Goal: Task Accomplishment & Management: Manage account settings

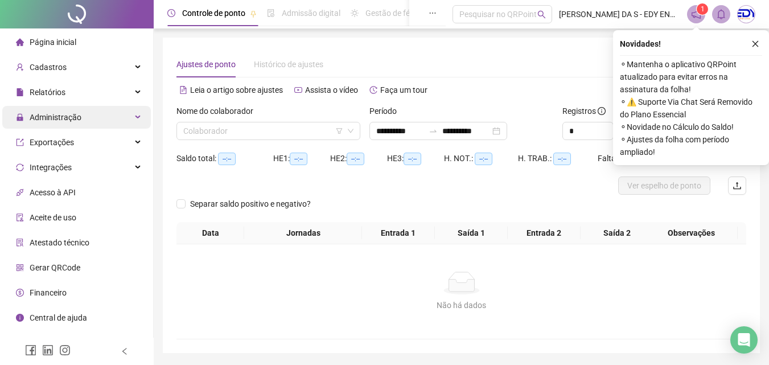
click at [88, 118] on div "Administração" at bounding box center [76, 117] width 149 height 23
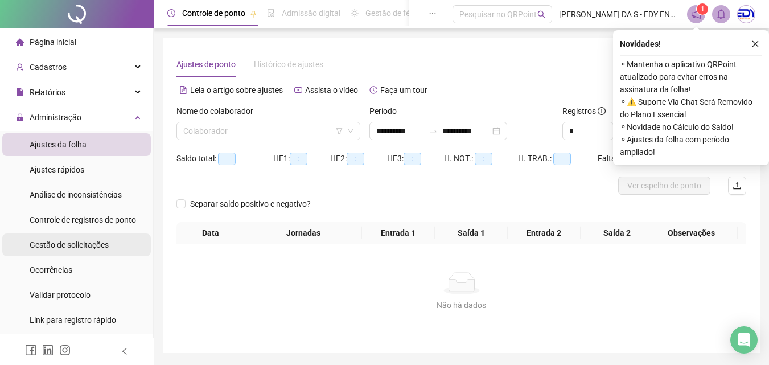
click at [63, 246] on span "Gestão de solicitações" at bounding box center [69, 244] width 79 height 9
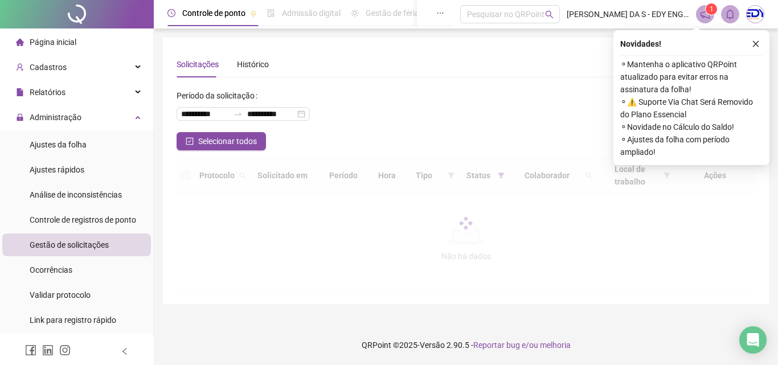
click at [755, 40] on icon "close" at bounding box center [755, 44] width 8 height 8
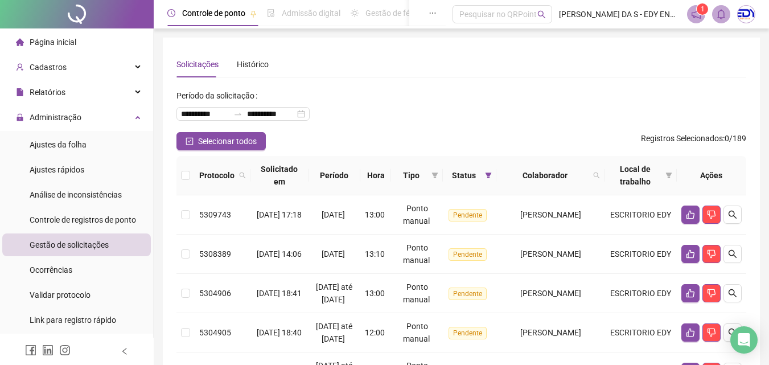
drag, startPoint x: 605, startPoint y: 176, endPoint x: 599, endPoint y: 177, distance: 5.8
click at [600, 176] on icon "search" at bounding box center [596, 175] width 7 height 7
type input "******"
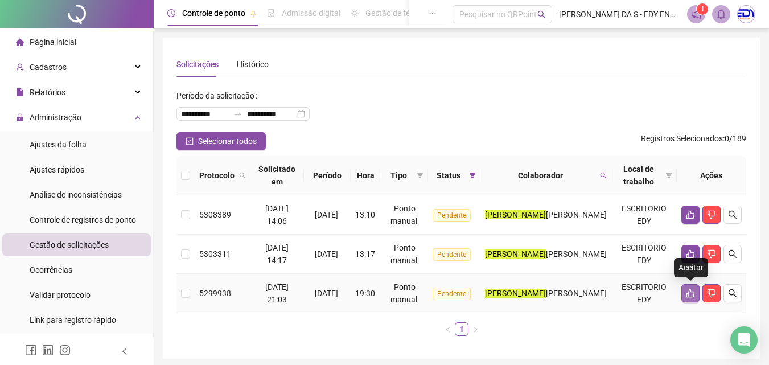
click at [688, 290] on icon "like" at bounding box center [690, 293] width 9 height 9
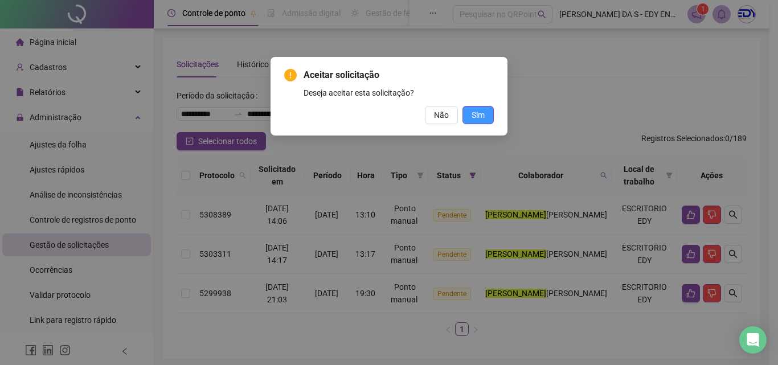
click at [482, 118] on span "Sim" at bounding box center [477, 115] width 13 height 13
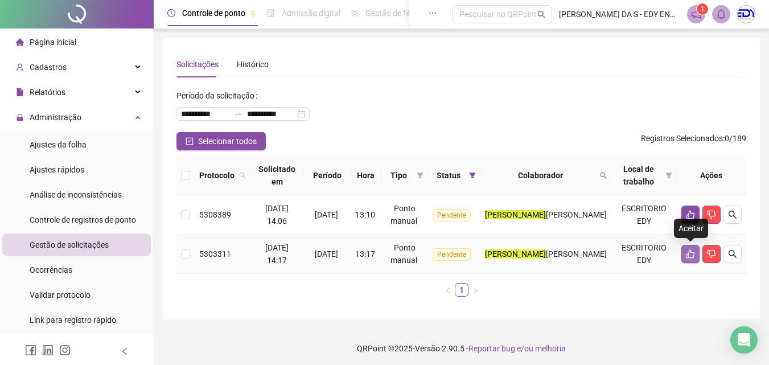
click at [692, 253] on icon "like" at bounding box center [690, 253] width 9 height 9
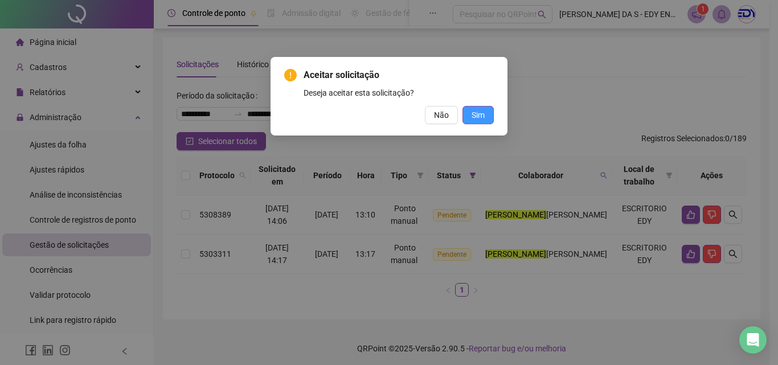
click at [484, 113] on span "Sim" at bounding box center [477, 115] width 13 height 13
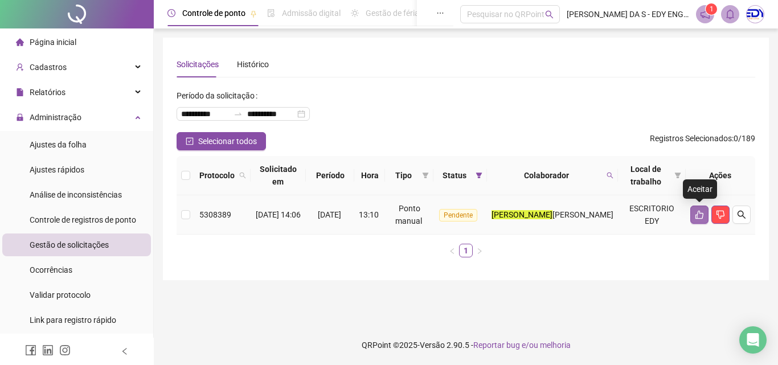
click at [702, 209] on button "button" at bounding box center [699, 214] width 18 height 18
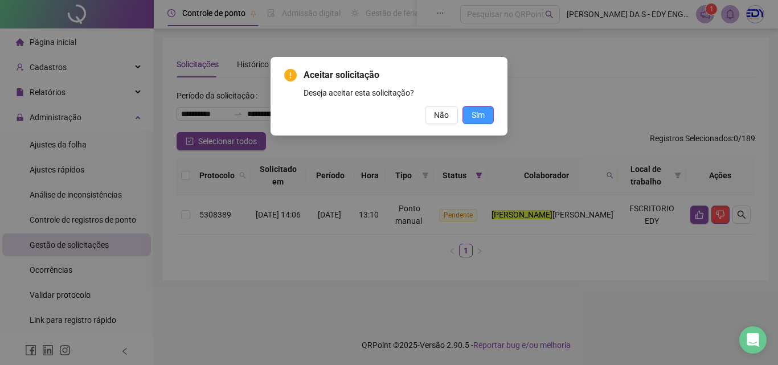
click at [478, 107] on button "Sim" at bounding box center [477, 115] width 31 height 18
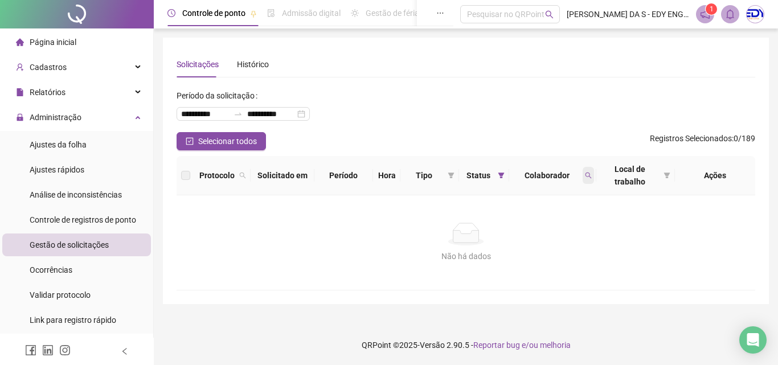
click at [590, 178] on icon "search" at bounding box center [588, 175] width 7 height 7
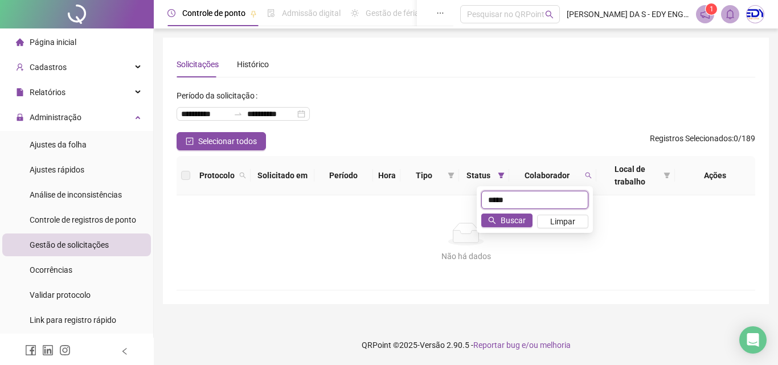
type input "*****"
click at [498, 228] on div "***** Buscar Limpar" at bounding box center [534, 209] width 116 height 47
click at [499, 213] on div "***** Buscar Limpar" at bounding box center [534, 209] width 116 height 47
click at [499, 216] on button "Buscar" at bounding box center [506, 220] width 51 height 14
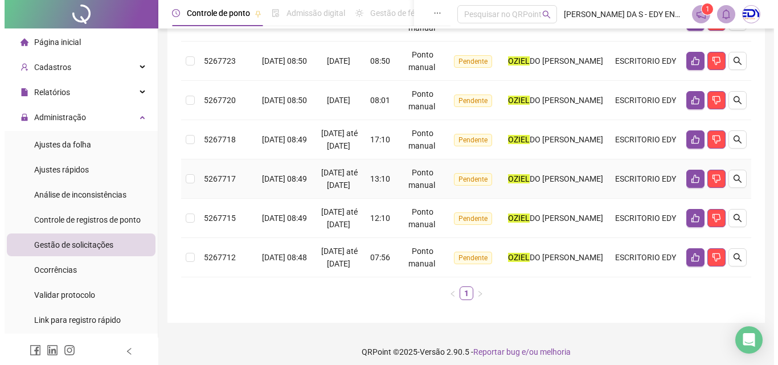
scroll to position [250, 0]
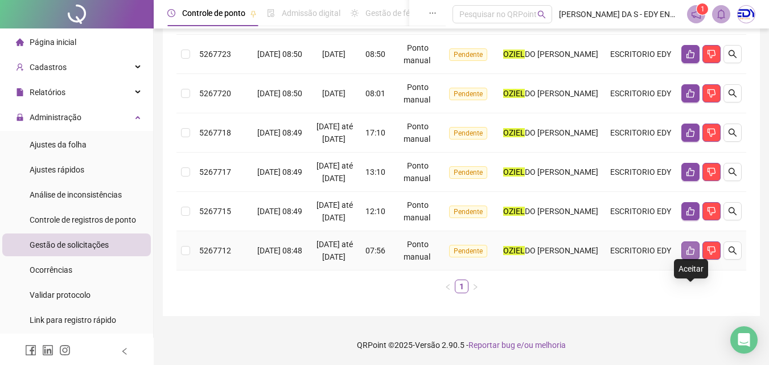
click at [691, 246] on icon "like" at bounding box center [690, 250] width 9 height 9
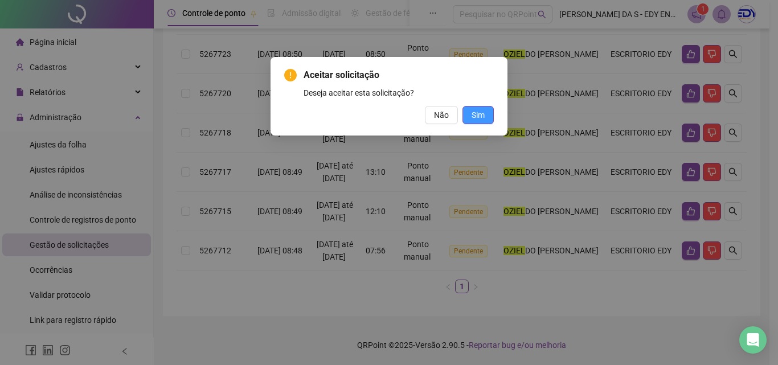
click at [472, 114] on span "Sim" at bounding box center [477, 115] width 13 height 13
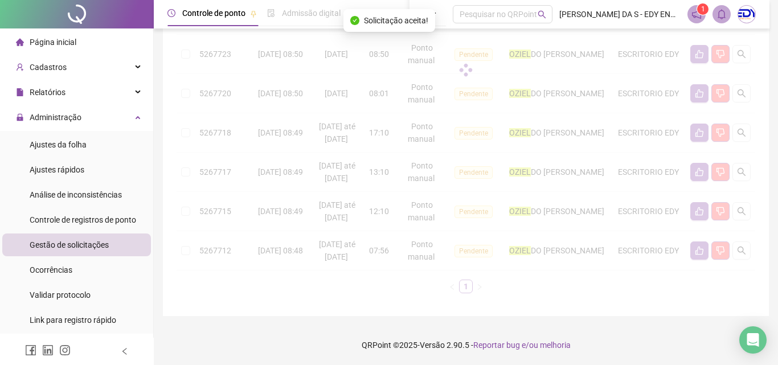
scroll to position [198, 0]
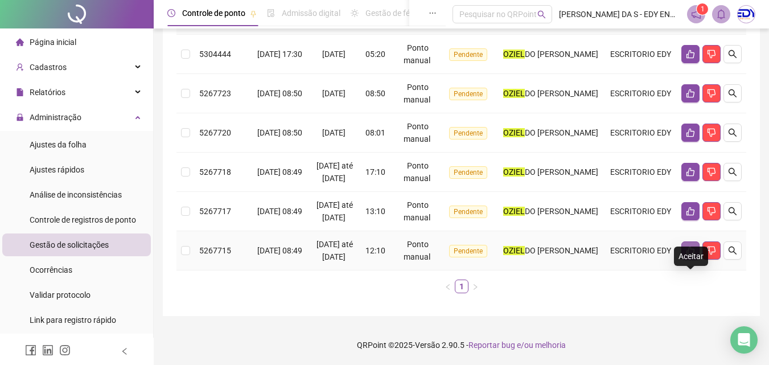
click at [690, 246] on icon "like" at bounding box center [690, 250] width 9 height 9
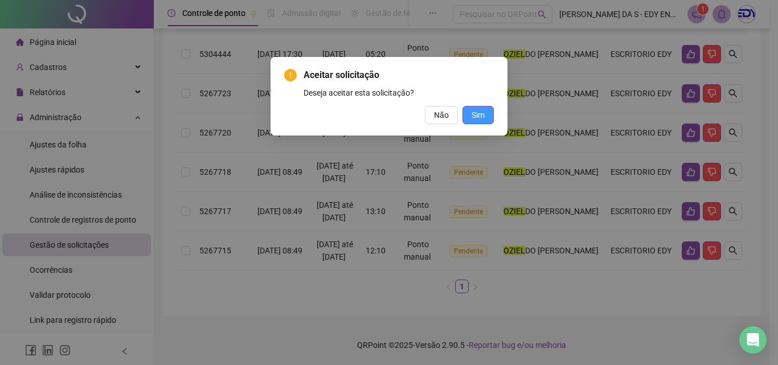
click at [472, 119] on span "Sim" at bounding box center [477, 115] width 13 height 13
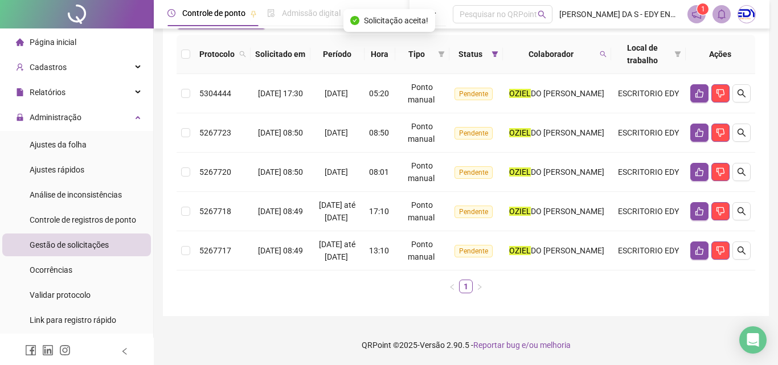
scroll to position [146, 0]
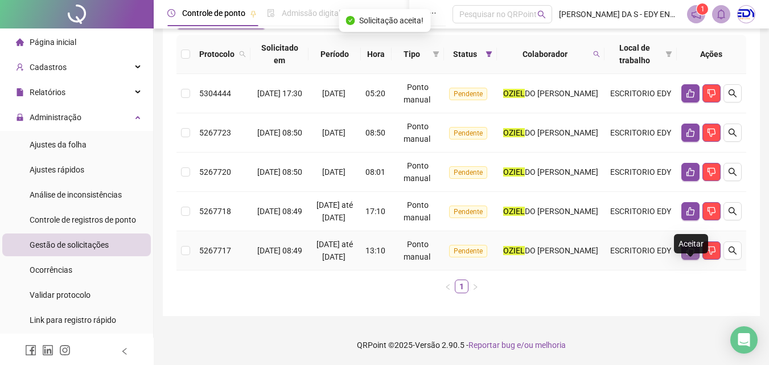
click at [693, 248] on icon "like" at bounding box center [690, 250] width 8 height 9
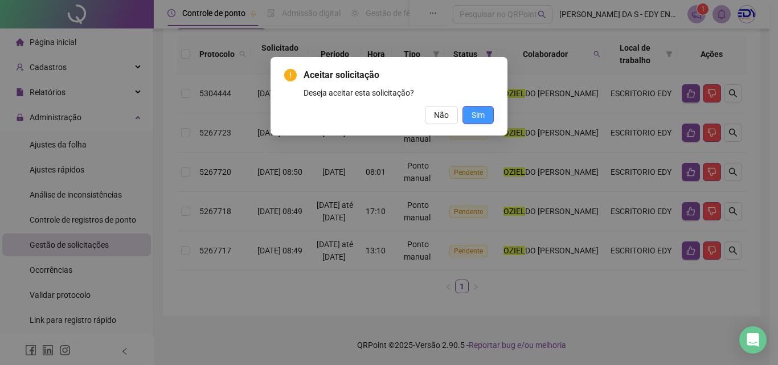
click at [475, 119] on span "Sim" at bounding box center [477, 115] width 13 height 13
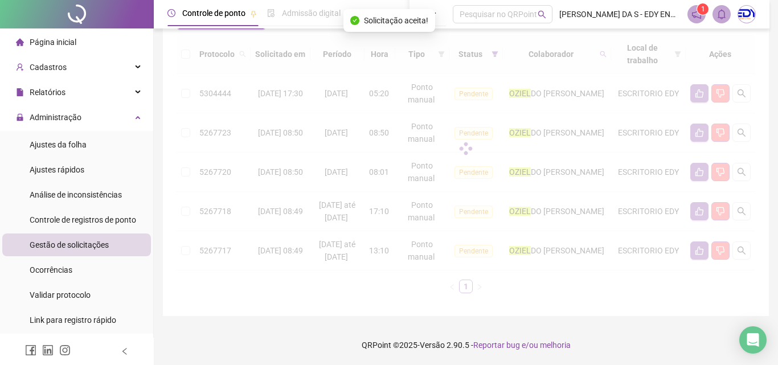
scroll to position [94, 0]
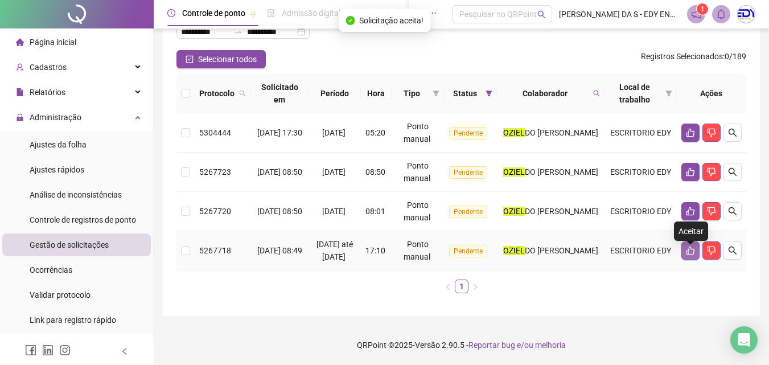
click at [691, 246] on icon "like" at bounding box center [690, 250] width 9 height 9
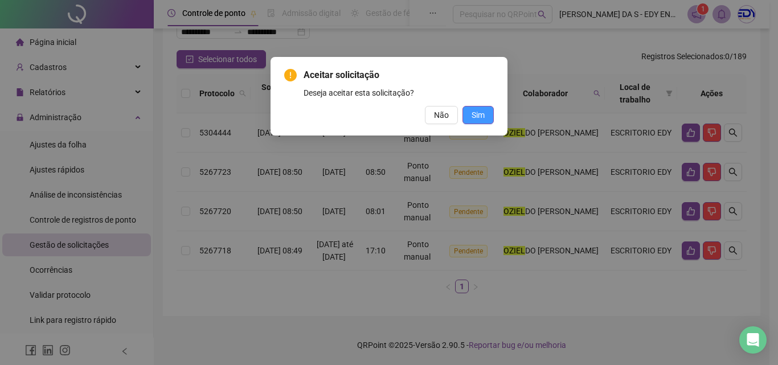
click at [478, 117] on span "Sim" at bounding box center [477, 115] width 13 height 13
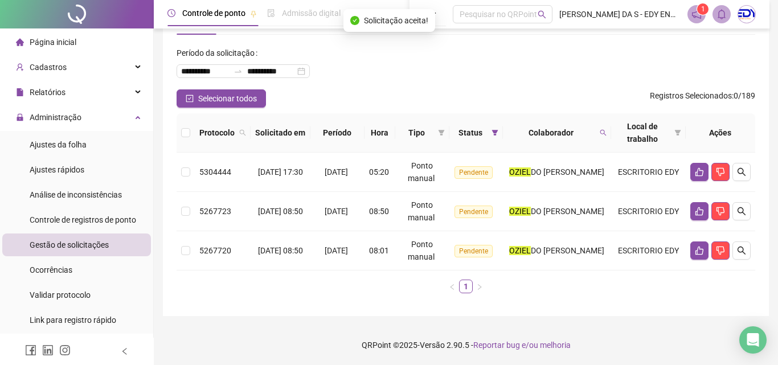
scroll to position [43, 0]
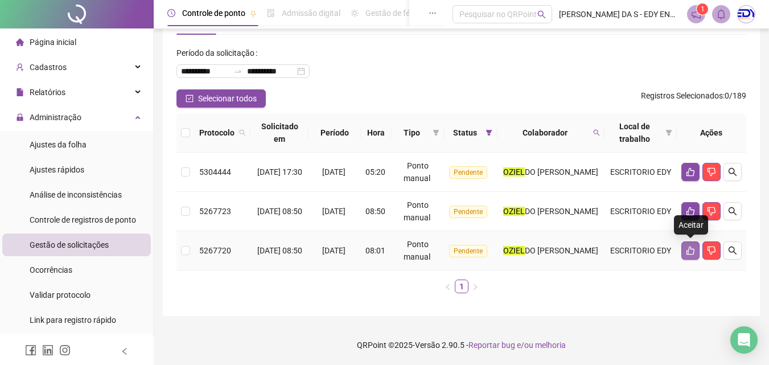
click at [692, 252] on icon "like" at bounding box center [690, 250] width 9 height 9
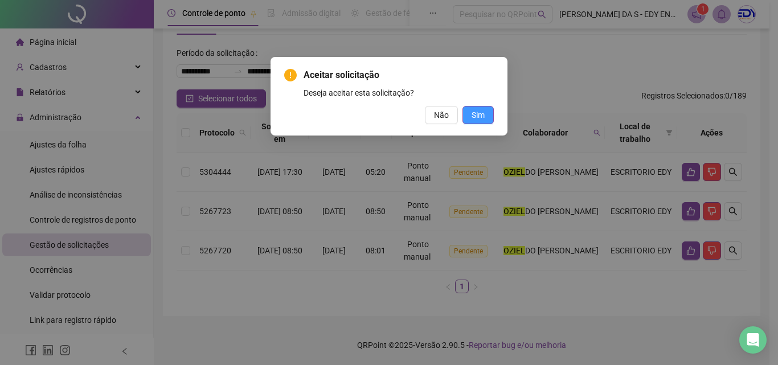
click at [487, 118] on button "Sim" at bounding box center [477, 115] width 31 height 18
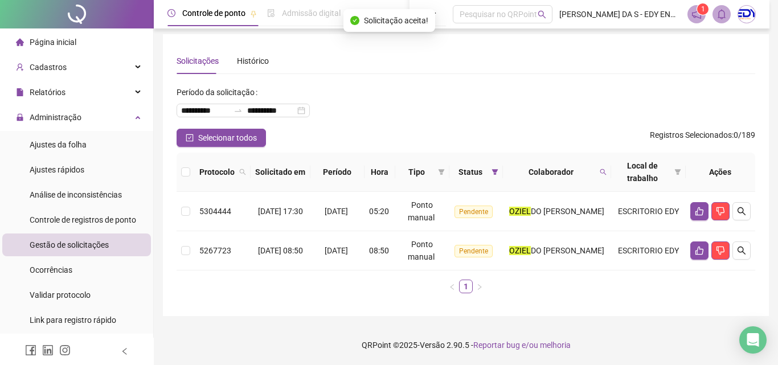
scroll to position [3, 0]
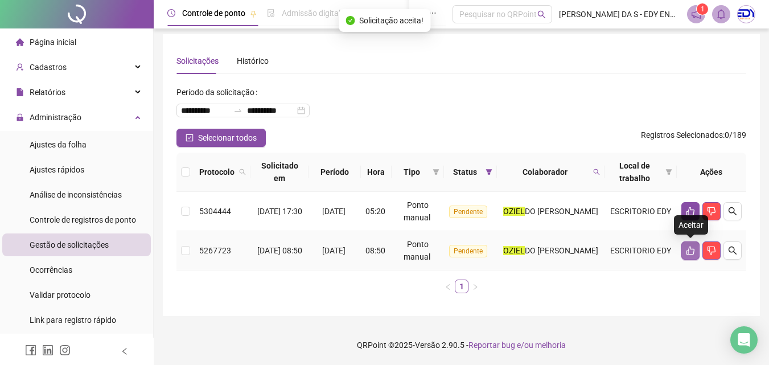
click at [684, 247] on button "button" at bounding box center [690, 250] width 18 height 18
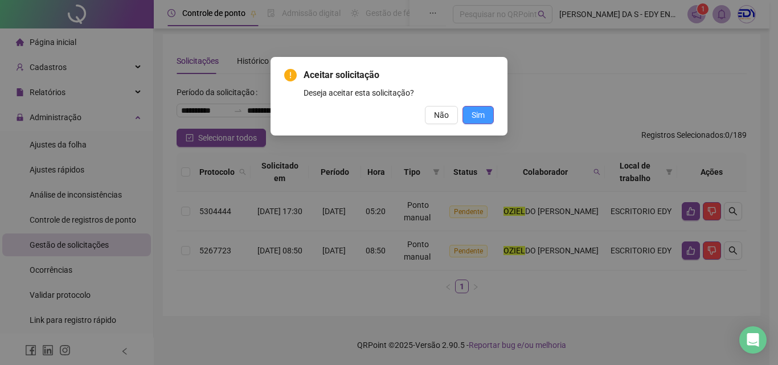
click at [477, 116] on span "Sim" at bounding box center [477, 115] width 13 height 13
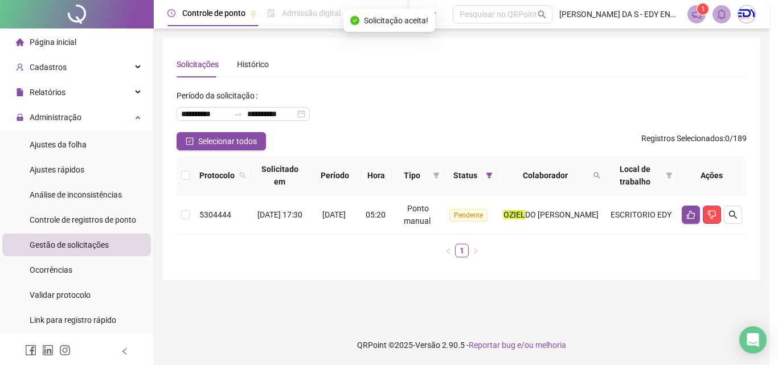
scroll to position [0, 0]
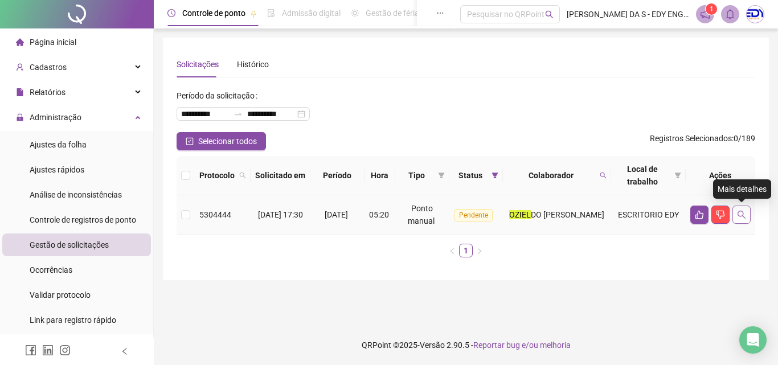
click at [740, 218] on icon "search" at bounding box center [741, 214] width 9 height 9
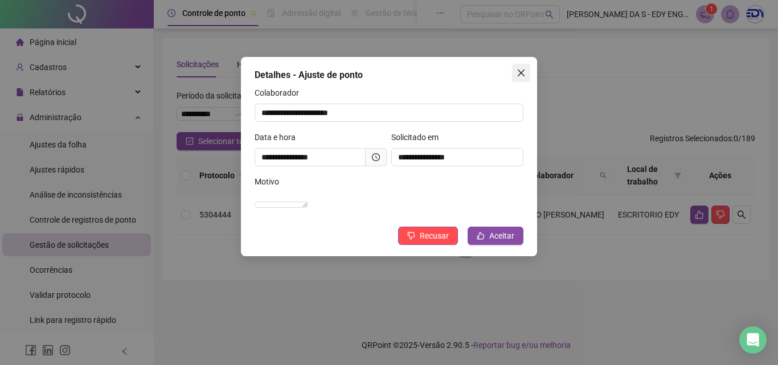
click at [522, 73] on icon "close" at bounding box center [520, 72] width 7 height 7
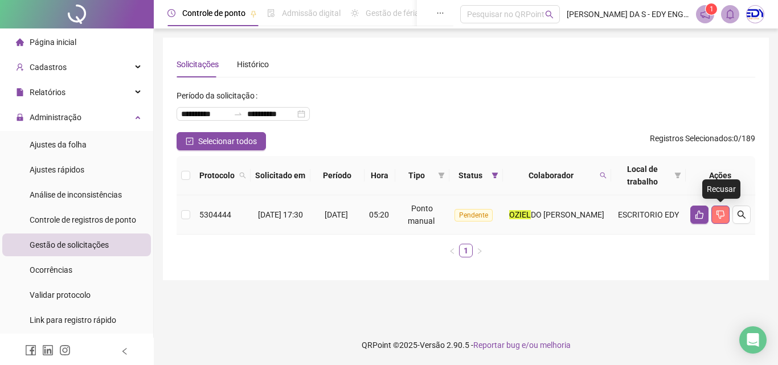
click at [723, 213] on icon "dislike" at bounding box center [720, 215] width 8 height 9
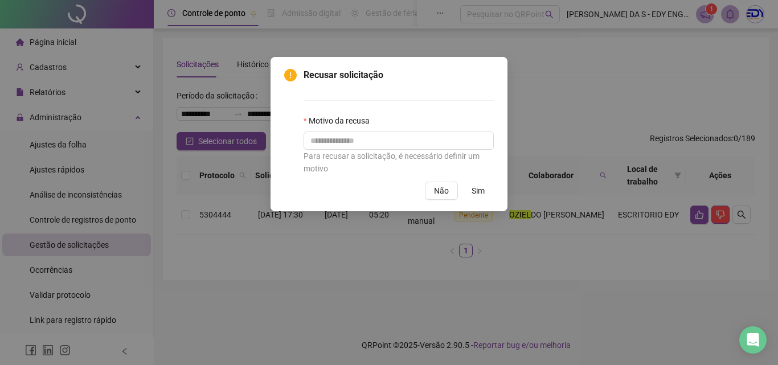
click at [322, 125] on label "Motivo da recusa" at bounding box center [339, 120] width 73 height 13
click at [322, 131] on input "text" at bounding box center [398, 140] width 190 height 18
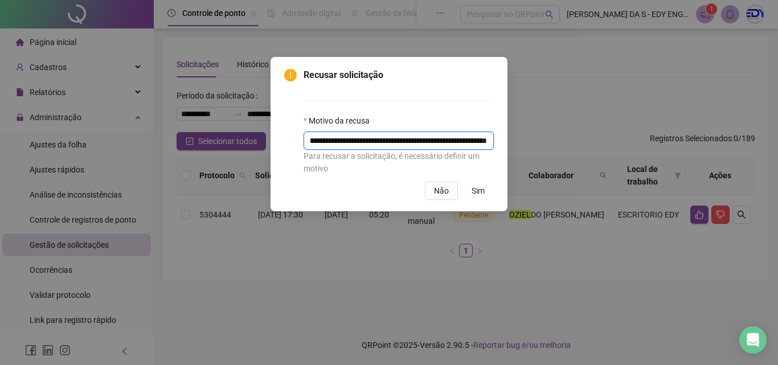
scroll to position [0, 101]
type input "**********"
click at [465, 143] on input "**********" at bounding box center [398, 140] width 190 height 18
click at [475, 191] on span "Sim" at bounding box center [477, 190] width 13 height 13
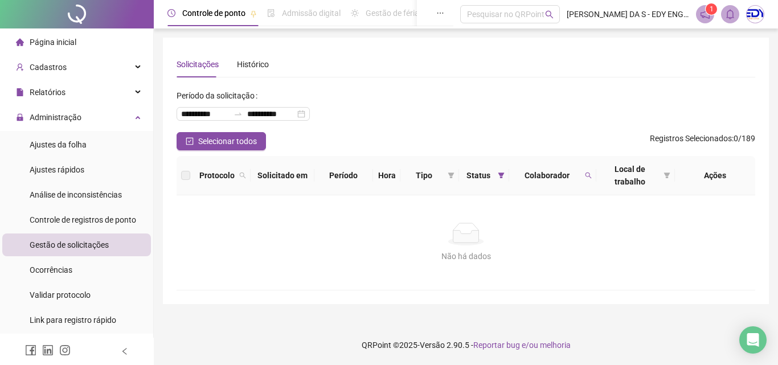
click at [376, 102] on div "**********" at bounding box center [465, 110] width 578 height 46
click at [225, 109] on input "**********" at bounding box center [205, 114] width 48 height 13
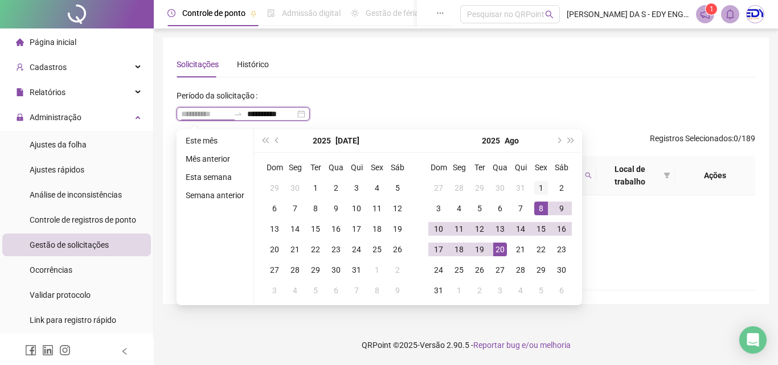
type input "**********"
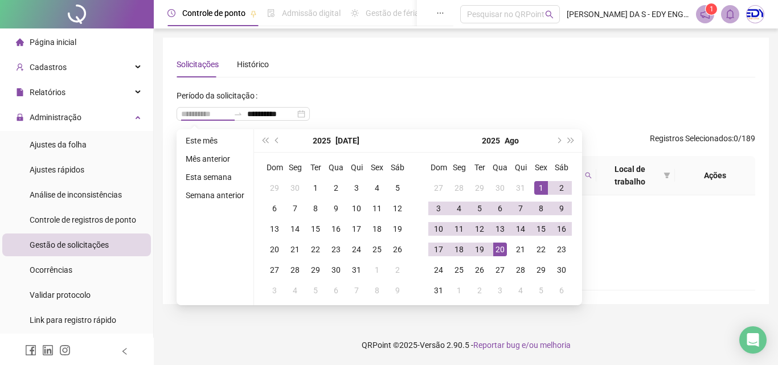
click at [538, 187] on div "1" at bounding box center [541, 188] width 14 height 14
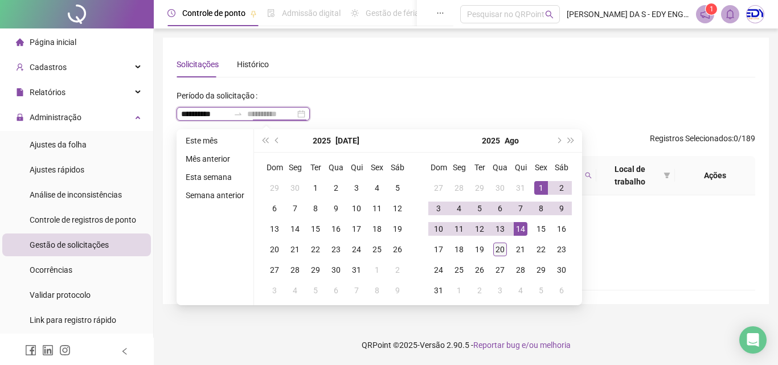
type input "**********"
click at [505, 254] on td "20" at bounding box center [500, 249] width 20 height 20
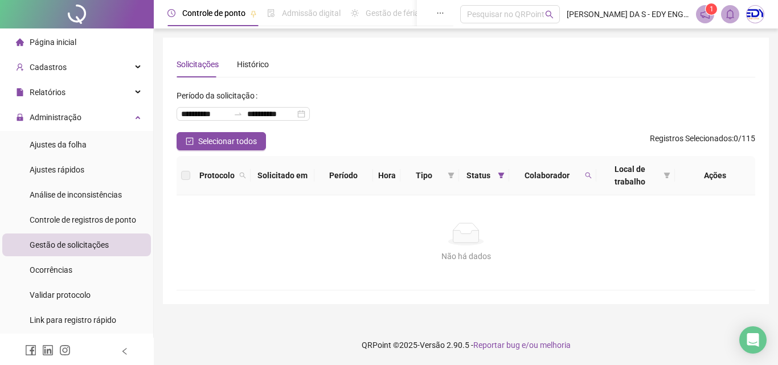
click at [437, 104] on div "**********" at bounding box center [465, 110] width 578 height 46
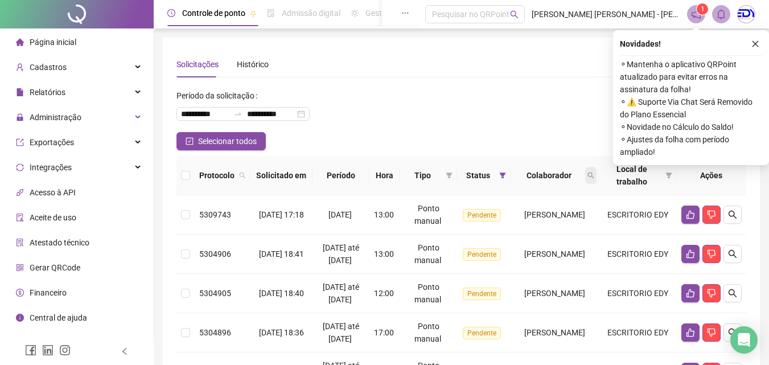
click at [594, 178] on icon "search" at bounding box center [590, 175] width 7 height 7
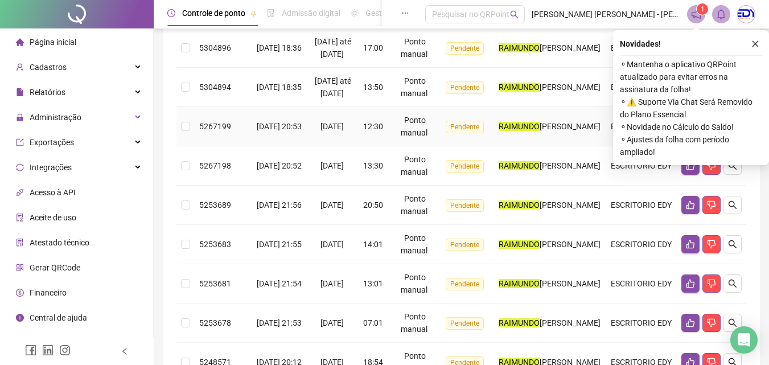
scroll to position [446, 0]
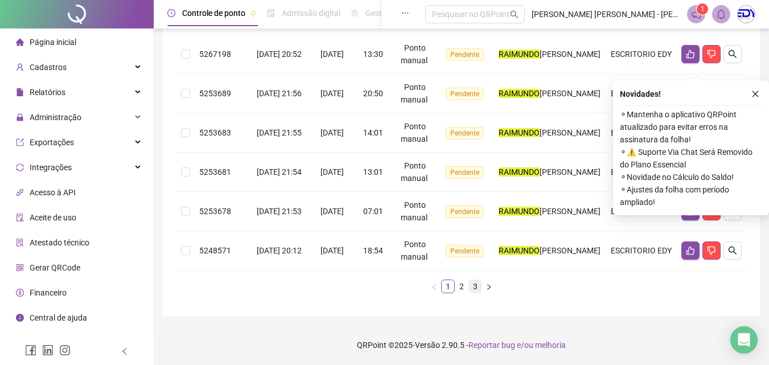
click at [473, 287] on link "3" at bounding box center [475, 286] width 13 height 13
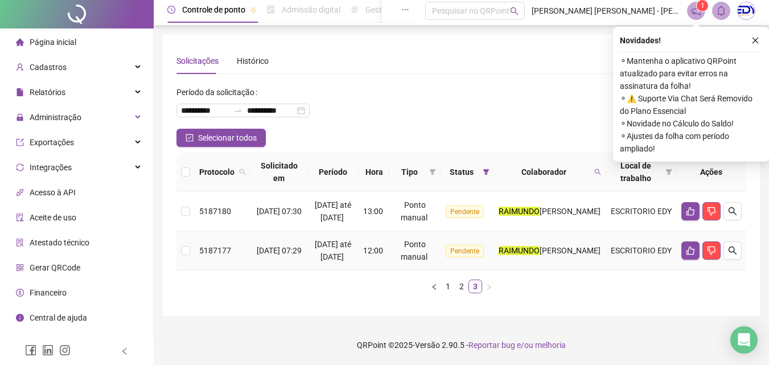
scroll to position [0, 0]
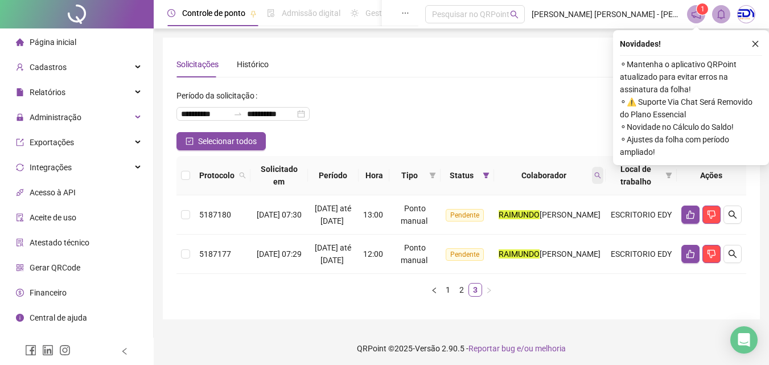
click at [601, 175] on icon "search" at bounding box center [597, 175] width 7 height 7
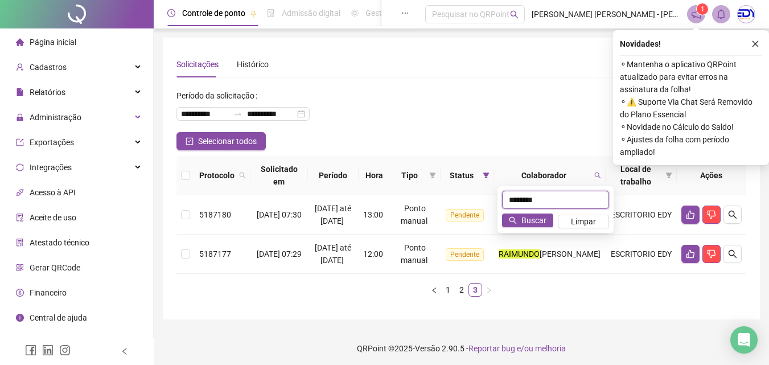
click at [557, 194] on input "********" at bounding box center [555, 200] width 107 height 18
type input "**********"
click at [539, 219] on span "Buscar" at bounding box center [533, 220] width 25 height 13
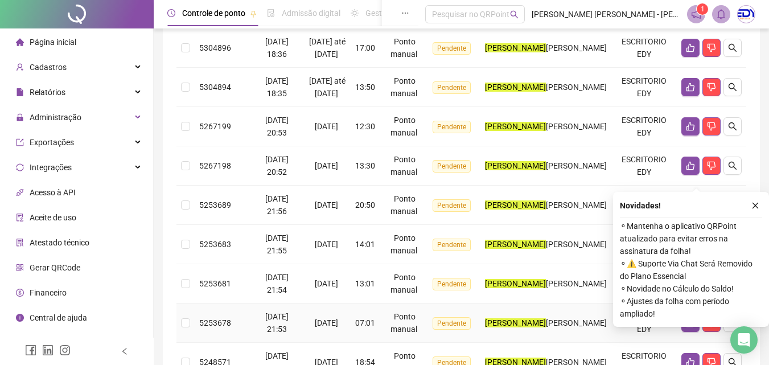
scroll to position [446, 0]
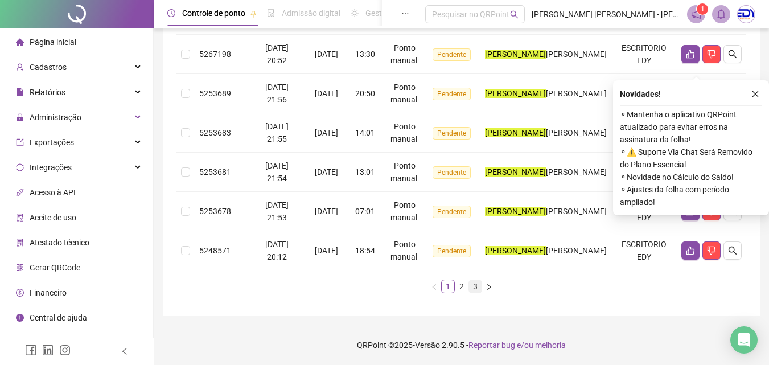
click at [471, 284] on link "3" at bounding box center [475, 286] width 13 height 13
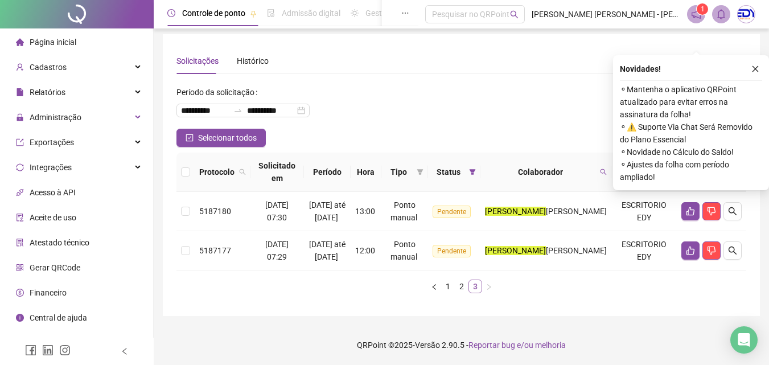
scroll to position [28, 0]
click at [463, 289] on link "2" at bounding box center [461, 286] width 13 height 13
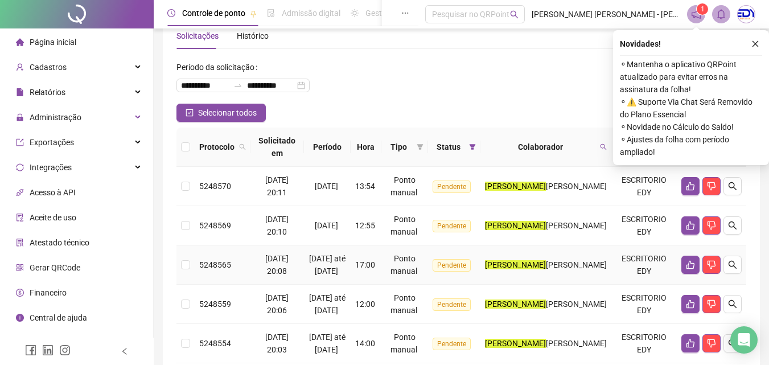
scroll to position [85, 0]
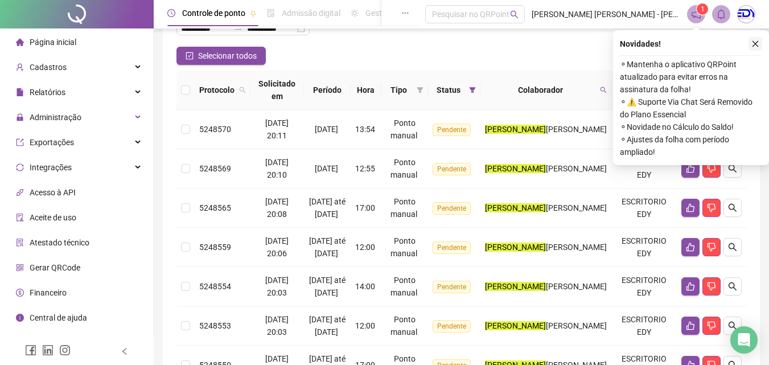
click at [756, 46] on icon "close" at bounding box center [755, 44] width 8 height 8
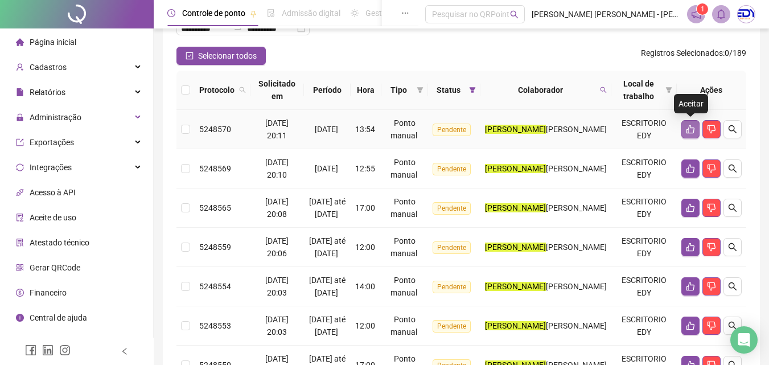
click at [690, 125] on icon "like" at bounding box center [690, 129] width 8 height 9
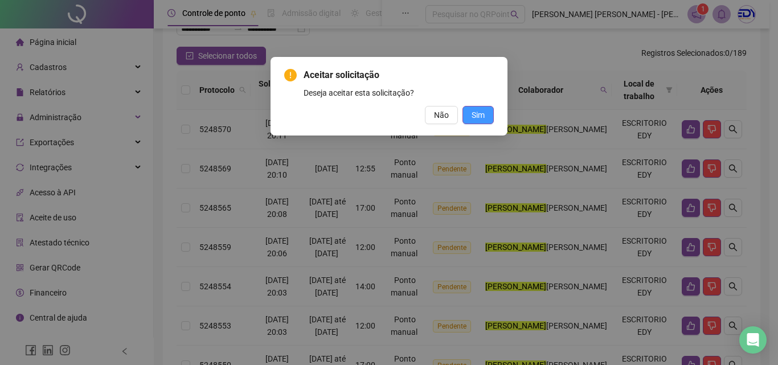
click at [478, 117] on span "Sim" at bounding box center [477, 115] width 13 height 13
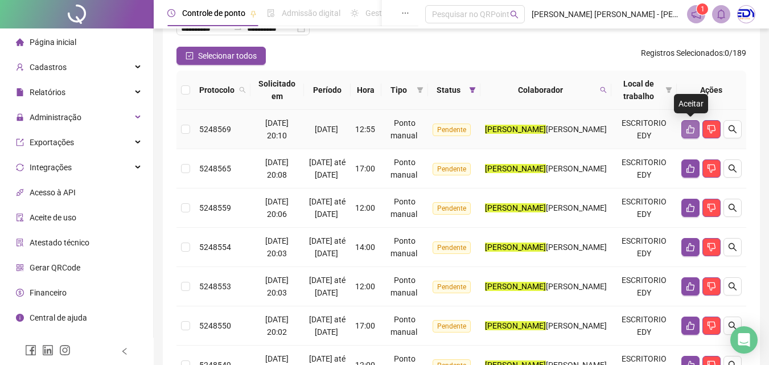
click at [696, 131] on button "button" at bounding box center [690, 129] width 18 height 18
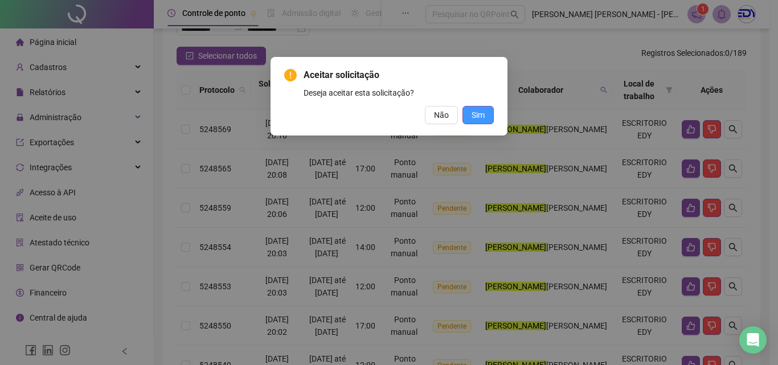
click at [484, 113] on span "Sim" at bounding box center [477, 115] width 13 height 13
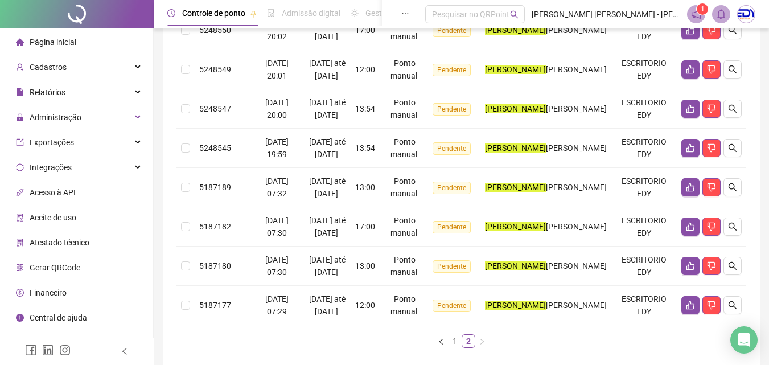
scroll to position [546, 0]
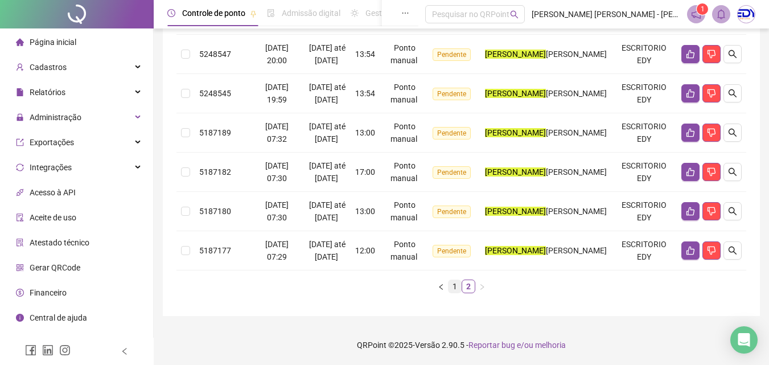
click at [457, 286] on link "1" at bounding box center [455, 286] width 13 height 13
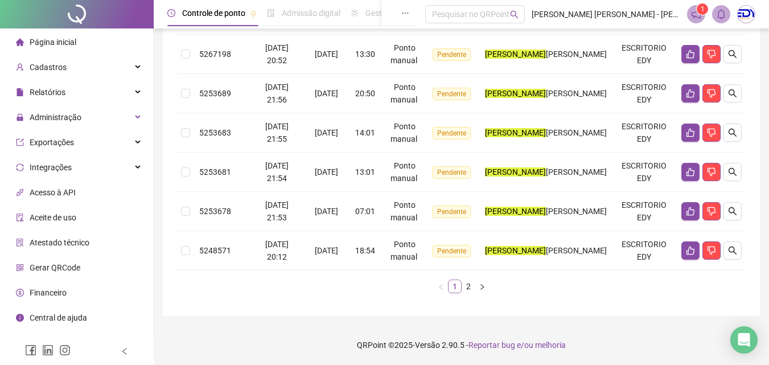
scroll to position [446, 0]
click at [688, 254] on icon "like" at bounding box center [690, 250] width 8 height 9
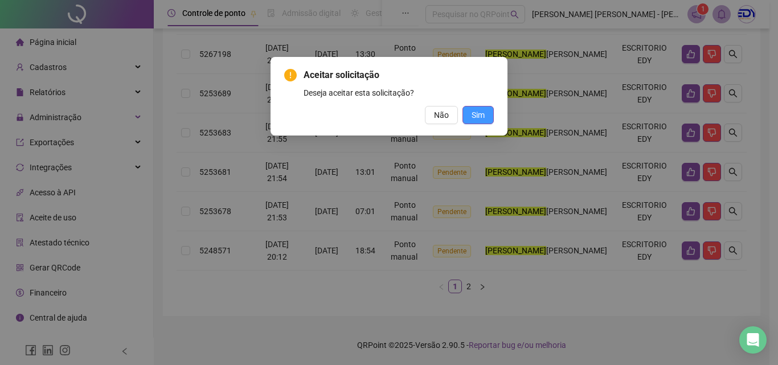
click at [490, 114] on button "Sim" at bounding box center [477, 115] width 31 height 18
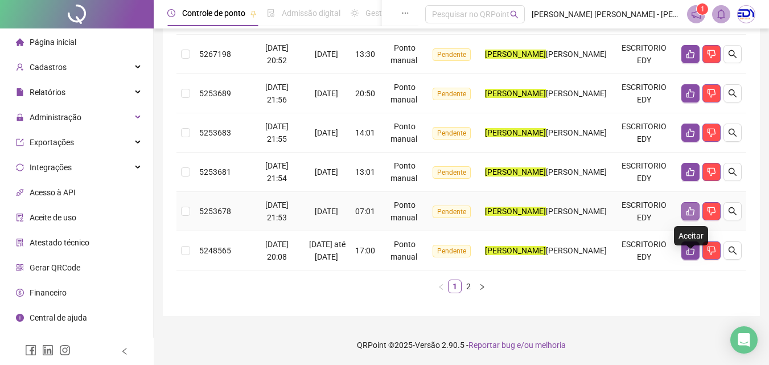
click at [688, 211] on icon "like" at bounding box center [690, 211] width 8 height 9
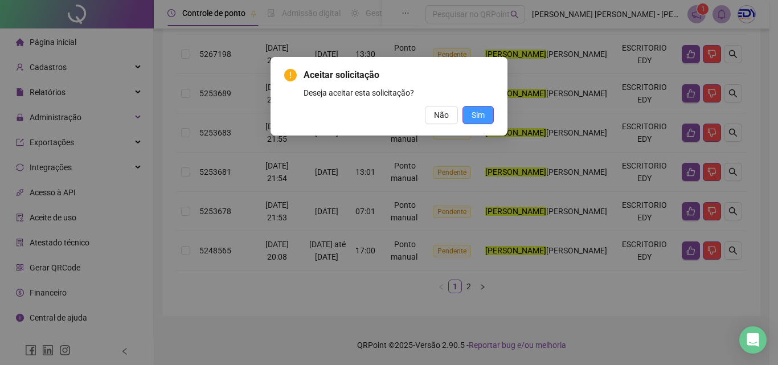
click at [479, 116] on span "Sim" at bounding box center [477, 115] width 13 height 13
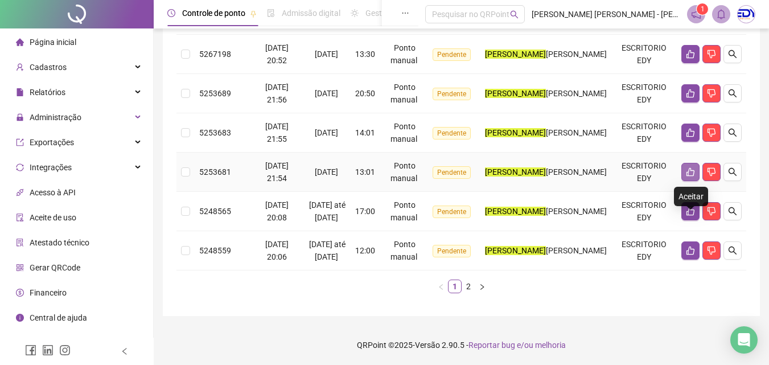
click at [692, 172] on icon "like" at bounding box center [690, 171] width 9 height 9
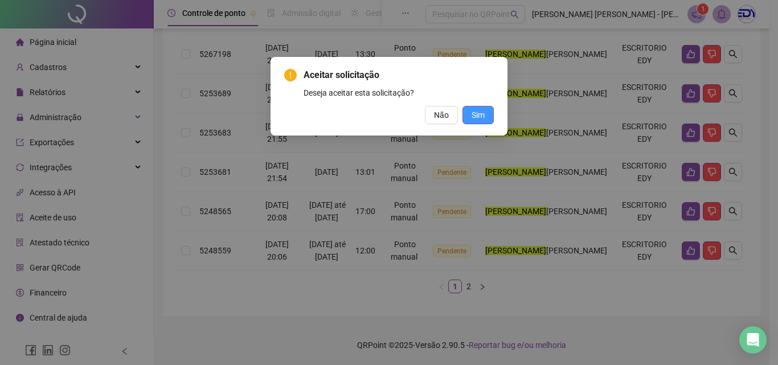
click at [484, 115] on button "Sim" at bounding box center [477, 115] width 31 height 18
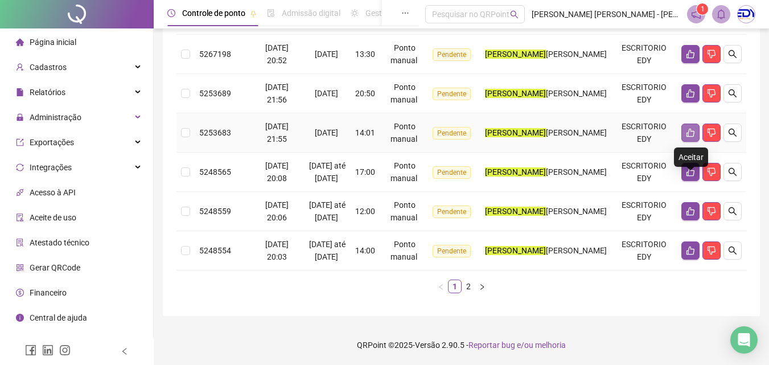
click at [688, 135] on icon "like" at bounding box center [690, 133] width 8 height 9
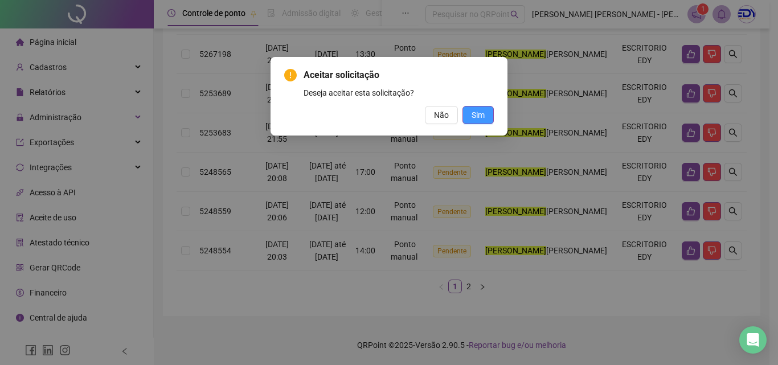
click at [485, 117] on button "Sim" at bounding box center [477, 115] width 31 height 18
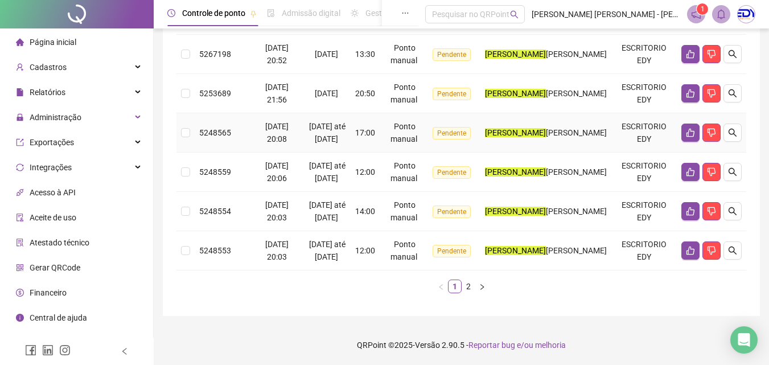
scroll to position [389, 0]
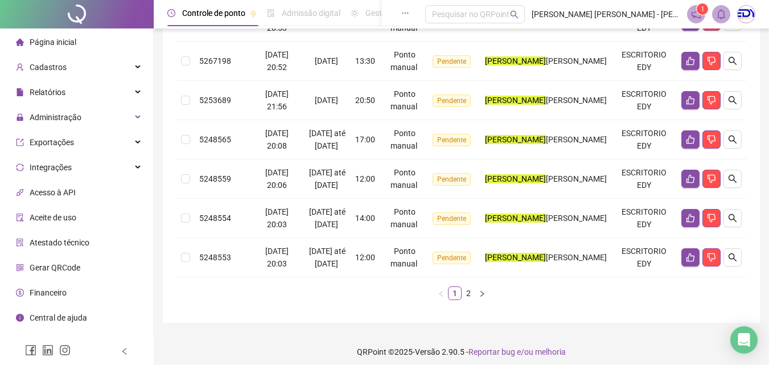
click at [688, 105] on icon "like" at bounding box center [690, 100] width 9 height 9
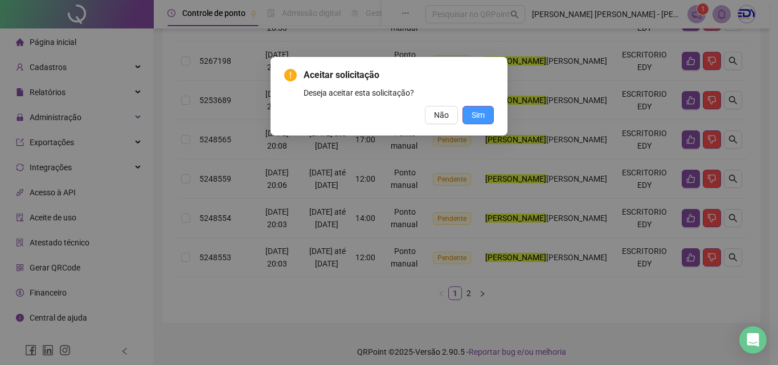
click at [478, 113] on span "Sim" at bounding box center [477, 115] width 13 height 13
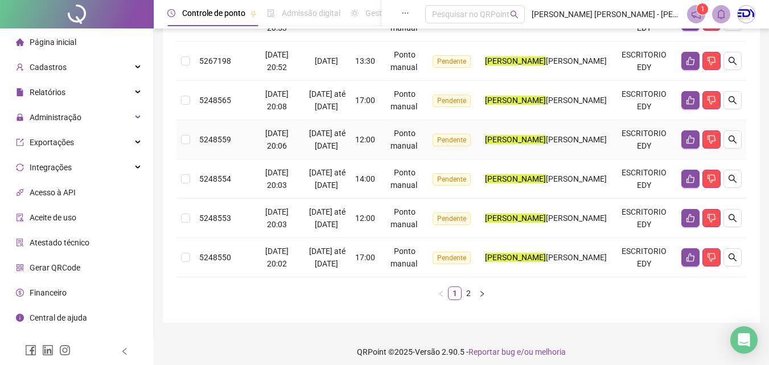
scroll to position [332, 0]
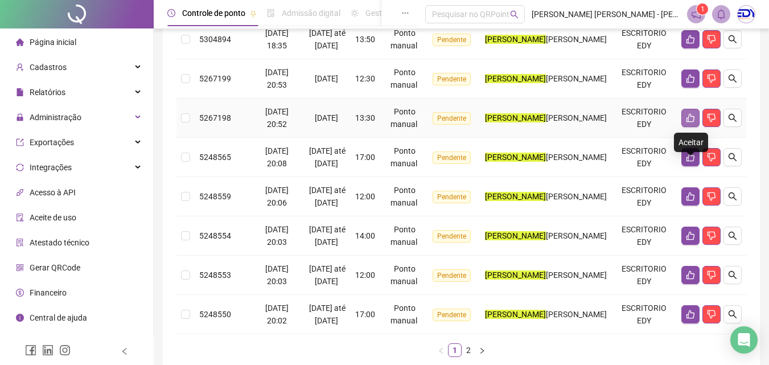
click at [687, 122] on icon "like" at bounding box center [690, 118] width 8 height 9
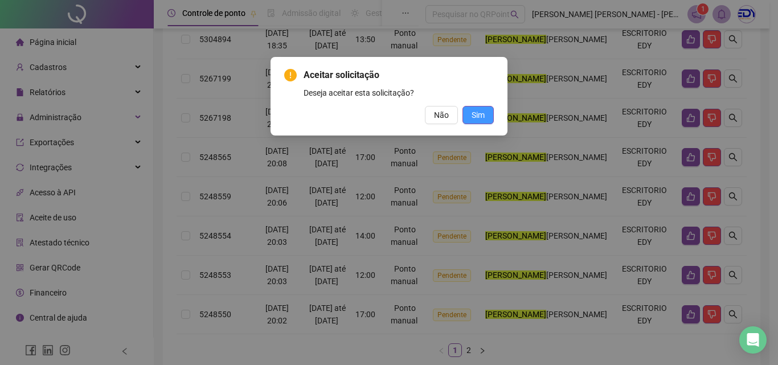
click at [478, 115] on span "Sim" at bounding box center [477, 115] width 13 height 13
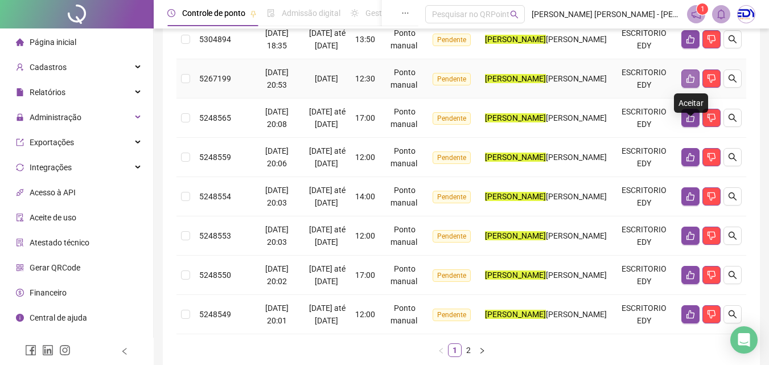
click at [686, 83] on icon "like" at bounding box center [690, 78] width 9 height 9
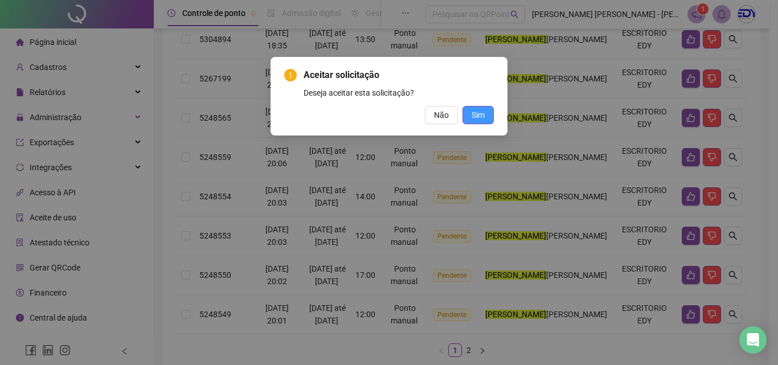
click at [486, 116] on button "Sim" at bounding box center [477, 115] width 31 height 18
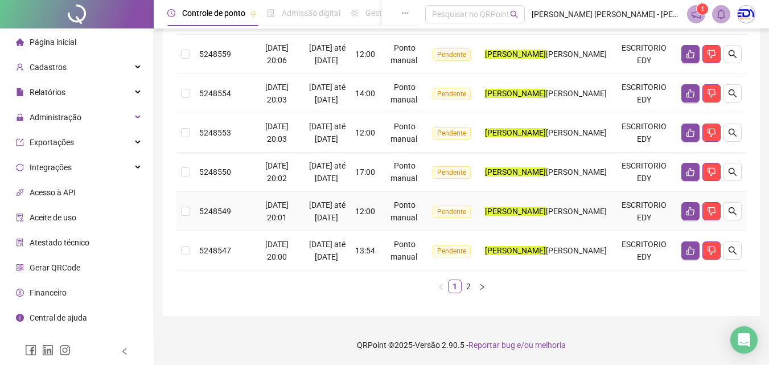
scroll to position [534, 0]
click at [469, 289] on link "2" at bounding box center [468, 286] width 13 height 13
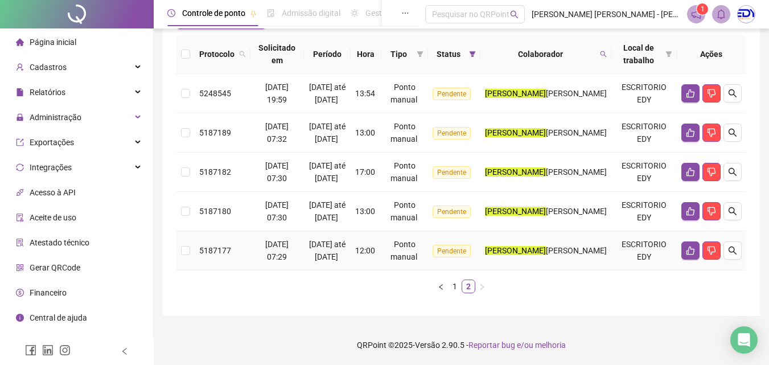
scroll to position [184, 0]
click at [455, 288] on link "1" at bounding box center [455, 286] width 13 height 13
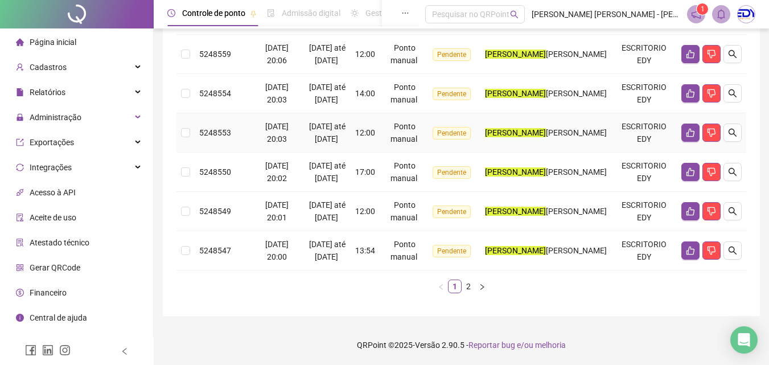
scroll to position [534, 0]
click at [465, 286] on link "2" at bounding box center [468, 286] width 13 height 13
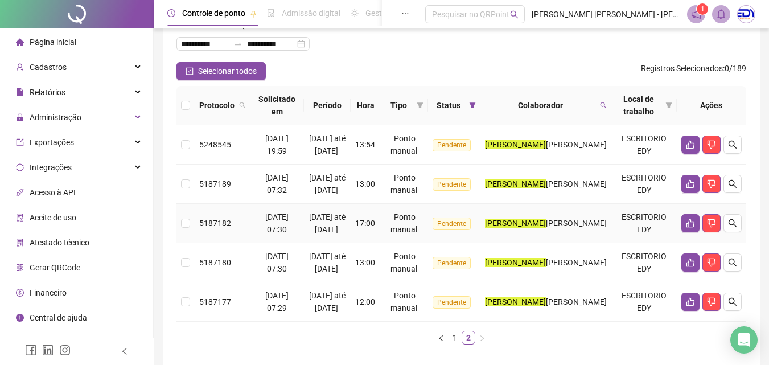
scroll to position [127, 0]
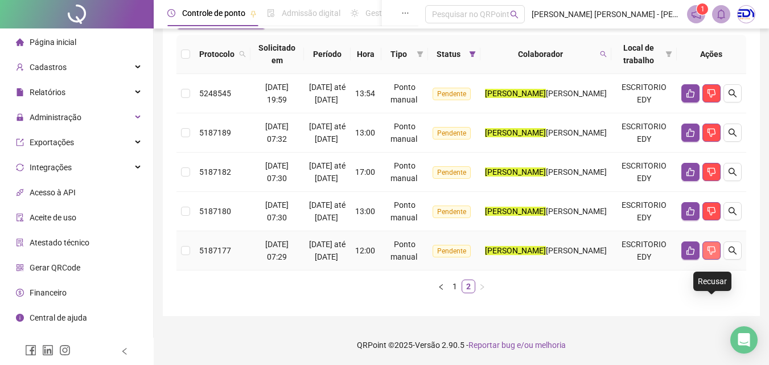
click at [714, 260] on button "button" at bounding box center [711, 250] width 18 height 18
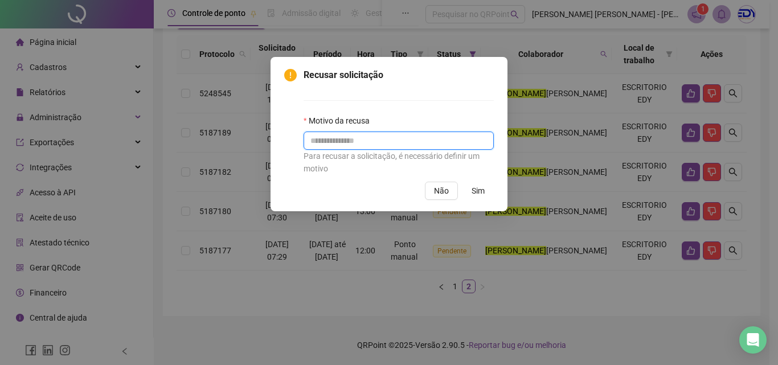
click at [400, 147] on input "text" at bounding box center [398, 140] width 190 height 18
click at [424, 142] on input "text" at bounding box center [398, 140] width 190 height 18
drag, startPoint x: 396, startPoint y: 144, endPoint x: 281, endPoint y: 143, distance: 115.0
click at [281, 143] on div "**********" at bounding box center [388, 134] width 237 height 154
type input "**********"
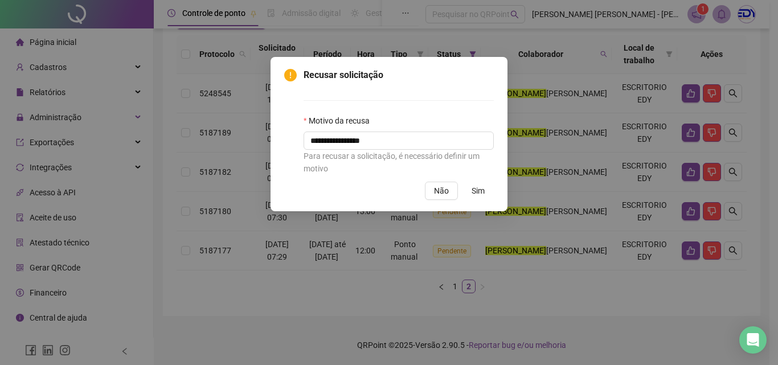
click at [478, 192] on span "Sim" at bounding box center [477, 190] width 13 height 13
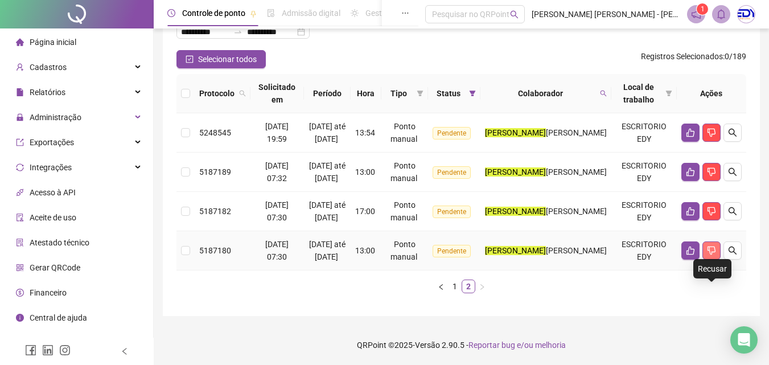
click at [707, 249] on icon "dislike" at bounding box center [711, 250] width 9 height 9
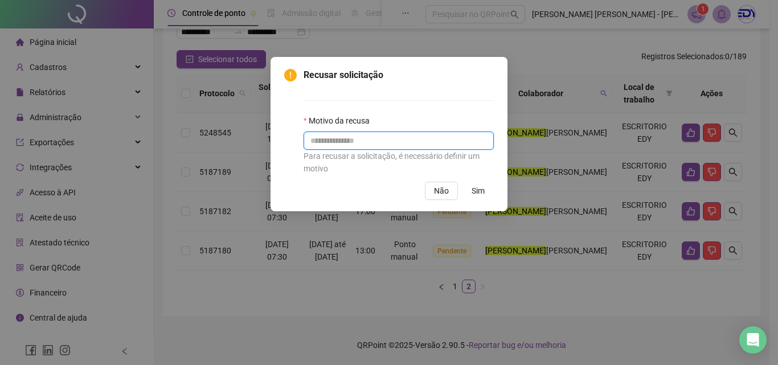
click at [341, 146] on input "text" at bounding box center [398, 140] width 190 height 18
paste input "**********"
type input "**********"
click at [472, 190] on span "Sim" at bounding box center [477, 190] width 13 height 13
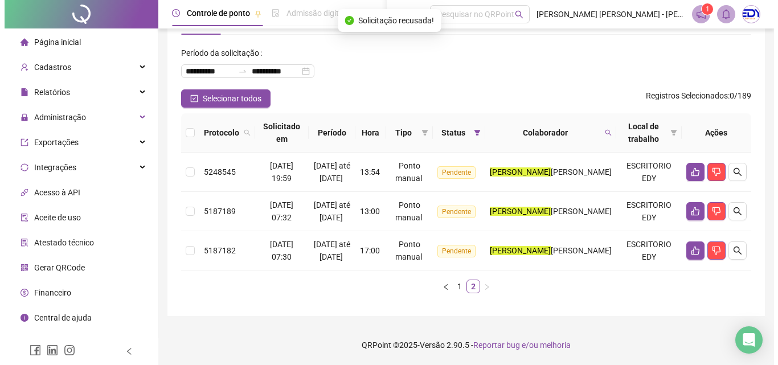
scroll to position [80, 0]
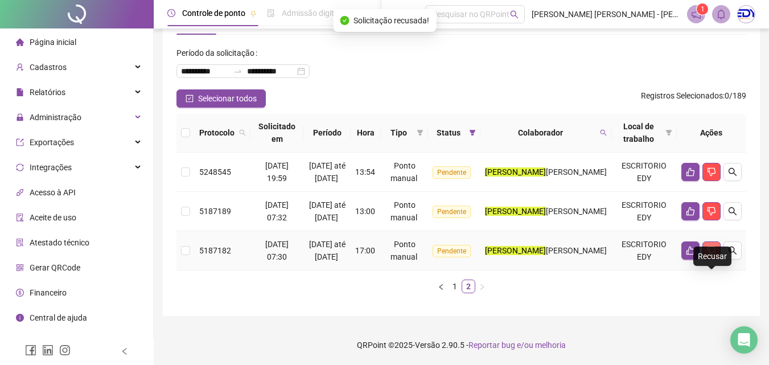
click at [712, 246] on icon "dislike" at bounding box center [711, 250] width 9 height 9
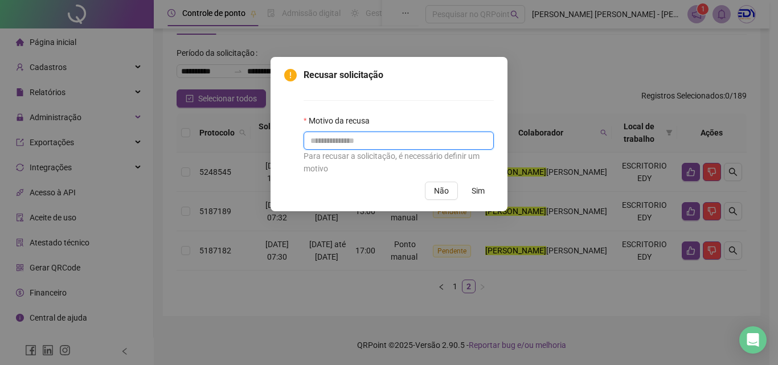
click at [371, 139] on input "text" at bounding box center [398, 140] width 190 height 18
paste input "**********"
type input "**********"
click at [480, 190] on span "Sim" at bounding box center [477, 190] width 13 height 13
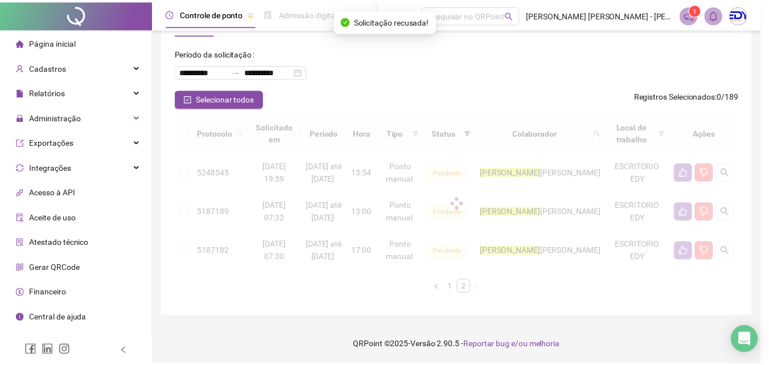
scroll to position [28, 0]
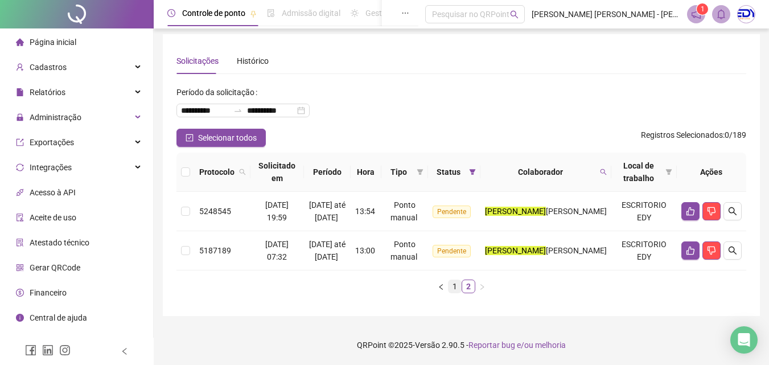
click at [454, 289] on link "1" at bounding box center [455, 286] width 13 height 13
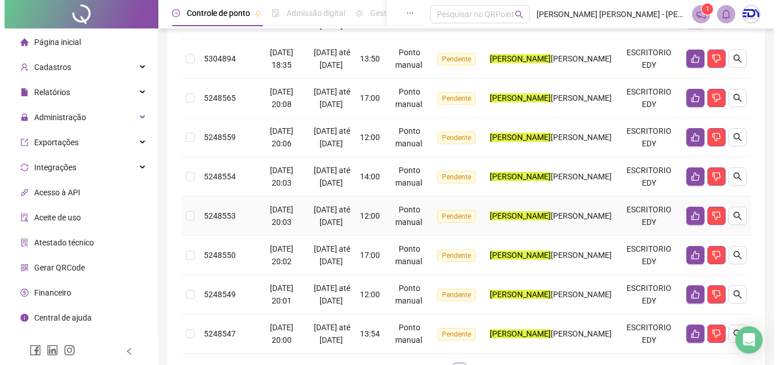
scroll to position [484, 0]
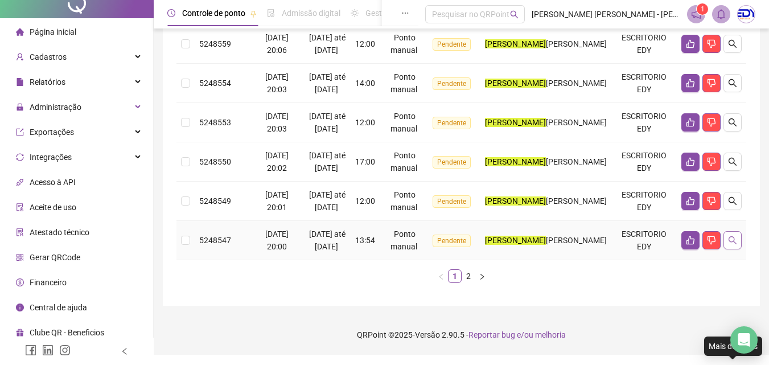
click at [734, 245] on icon "search" at bounding box center [732, 240] width 9 height 9
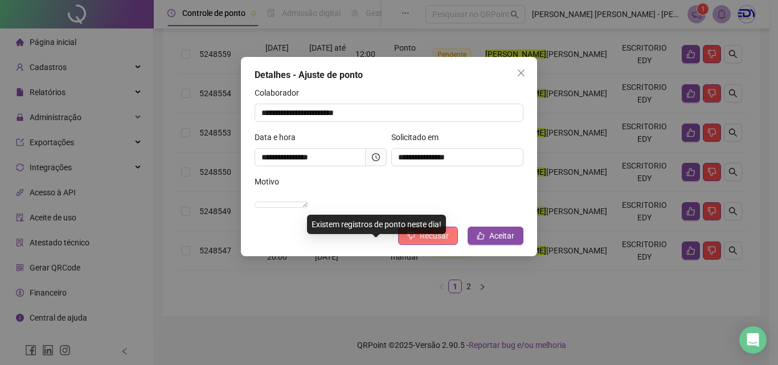
click at [440, 242] on span "Recusar" at bounding box center [434, 235] width 29 height 13
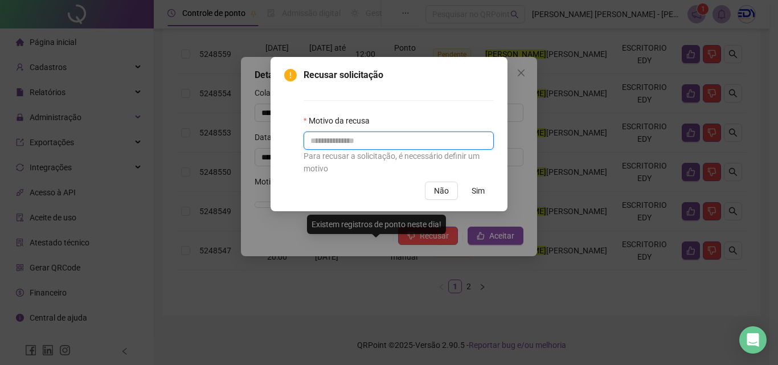
click at [352, 142] on input "text" at bounding box center [398, 140] width 190 height 18
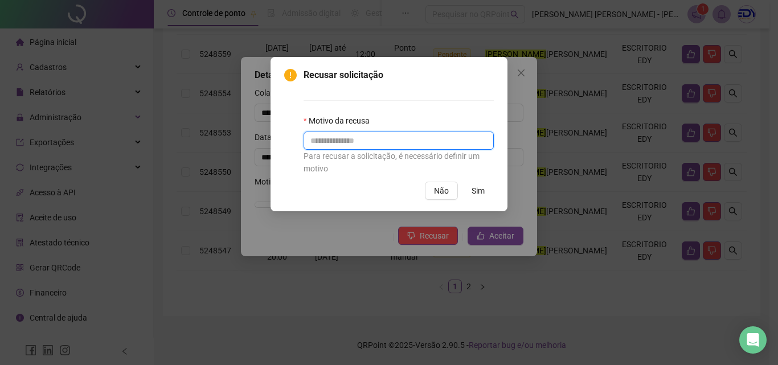
paste input "**********"
type input "**********"
click at [479, 189] on span "Sim" at bounding box center [477, 190] width 13 height 13
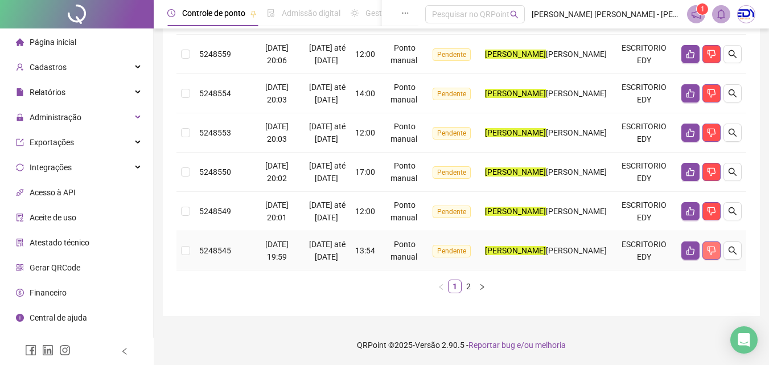
click at [717, 260] on button "button" at bounding box center [711, 250] width 18 height 18
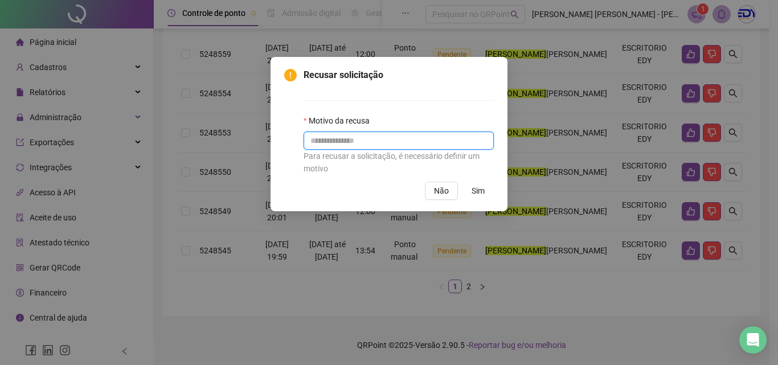
click at [356, 137] on input "text" at bounding box center [398, 140] width 190 height 18
paste input "**********"
type input "**********"
click at [474, 186] on span "Sim" at bounding box center [477, 190] width 13 height 13
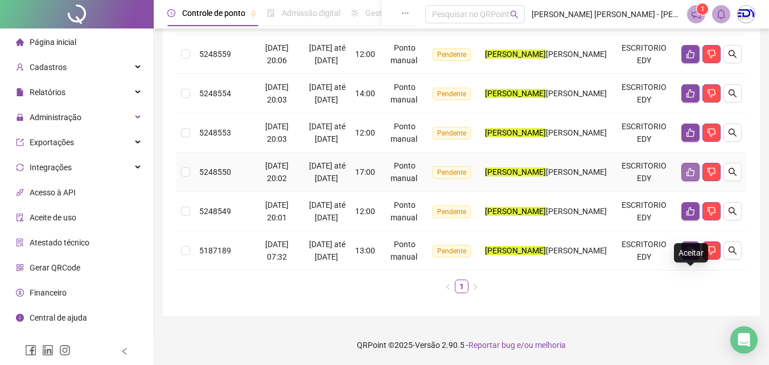
click at [688, 176] on icon "like" at bounding box center [690, 171] width 9 height 9
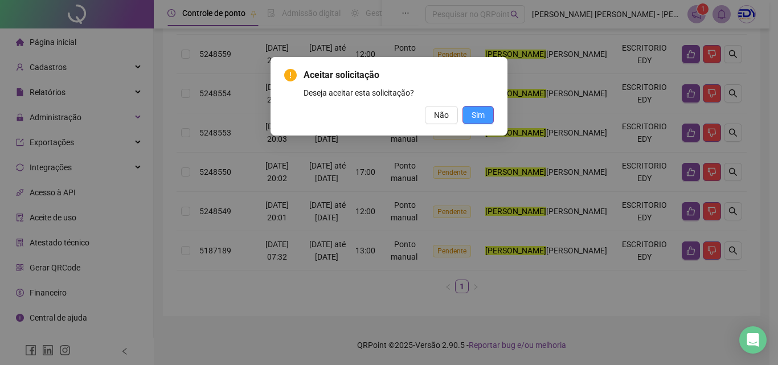
click at [478, 113] on span "Sim" at bounding box center [477, 115] width 13 height 13
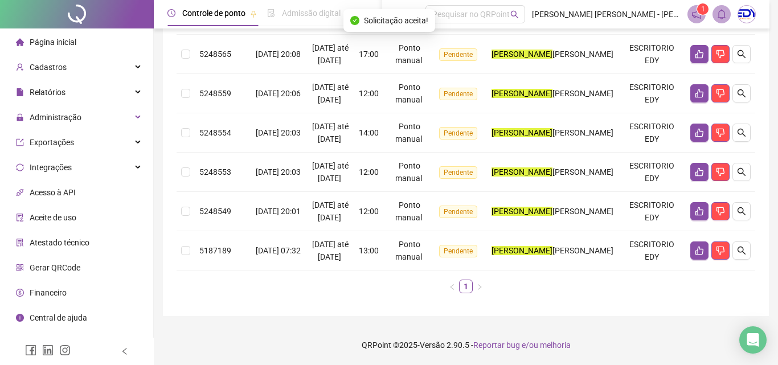
scroll to position [482, 0]
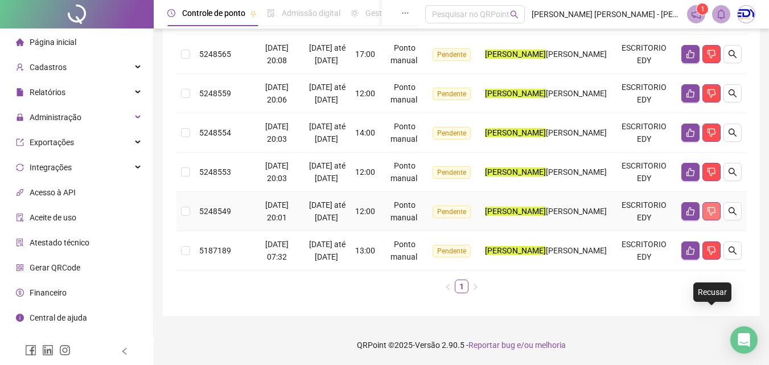
click at [714, 207] on icon "dislike" at bounding box center [712, 211] width 8 height 9
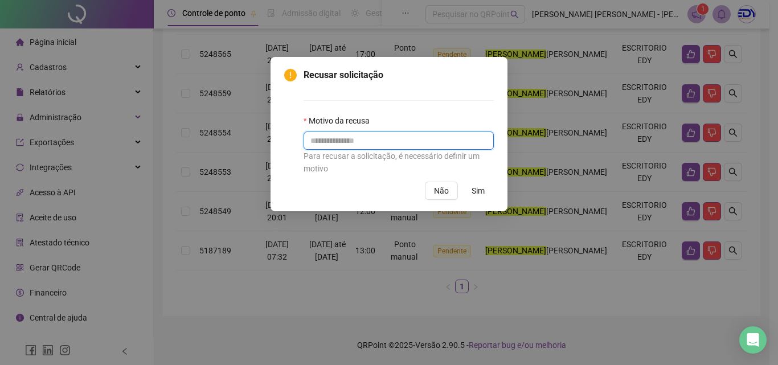
click at [374, 143] on input "text" at bounding box center [398, 140] width 190 height 18
paste input "**********"
type input "**********"
click at [479, 187] on span "Sim" at bounding box center [477, 190] width 13 height 13
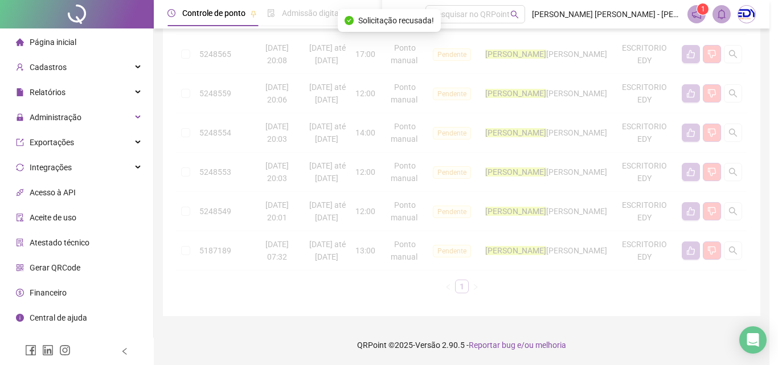
scroll to position [430, 0]
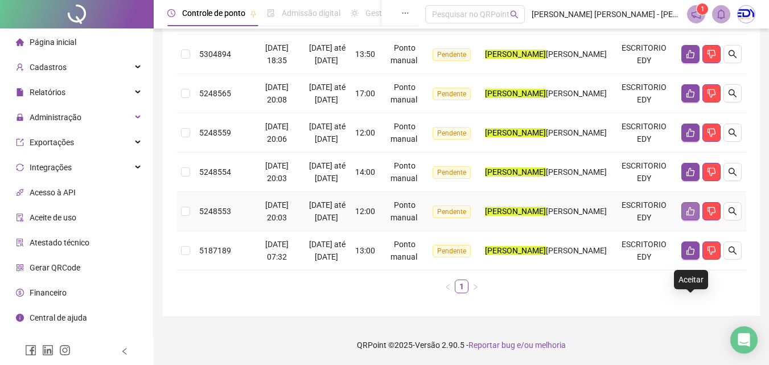
click at [689, 207] on icon "like" at bounding box center [690, 211] width 9 height 9
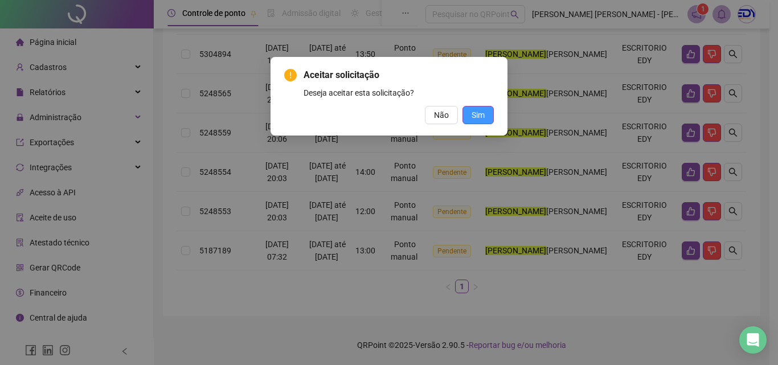
click at [475, 117] on span "Sim" at bounding box center [477, 115] width 13 height 13
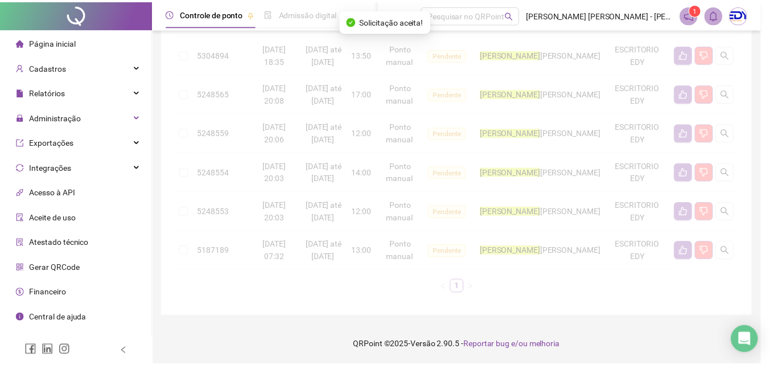
scroll to position [379, 0]
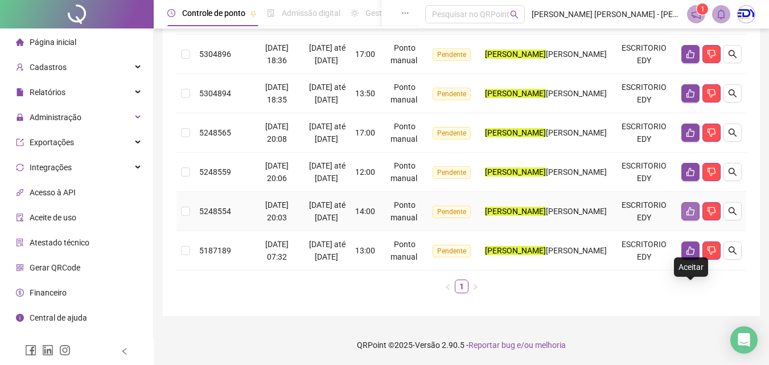
click at [694, 207] on icon "like" at bounding box center [690, 211] width 9 height 9
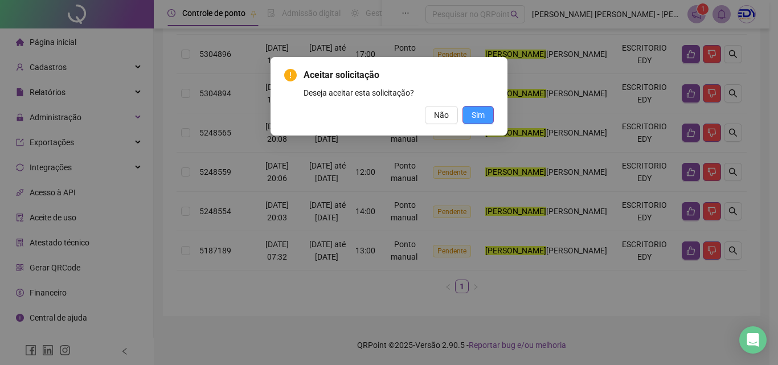
click at [486, 117] on button "Sim" at bounding box center [477, 115] width 31 height 18
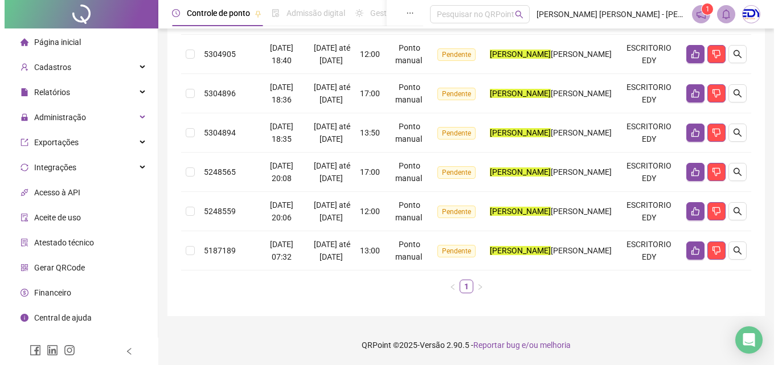
scroll to position [327, 0]
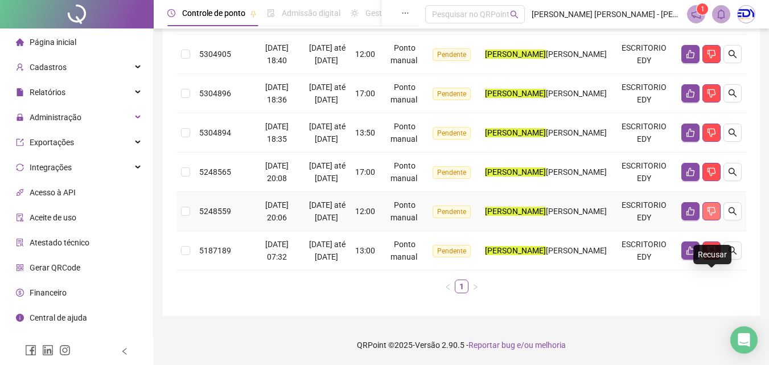
click at [714, 207] on icon "dislike" at bounding box center [711, 211] width 9 height 9
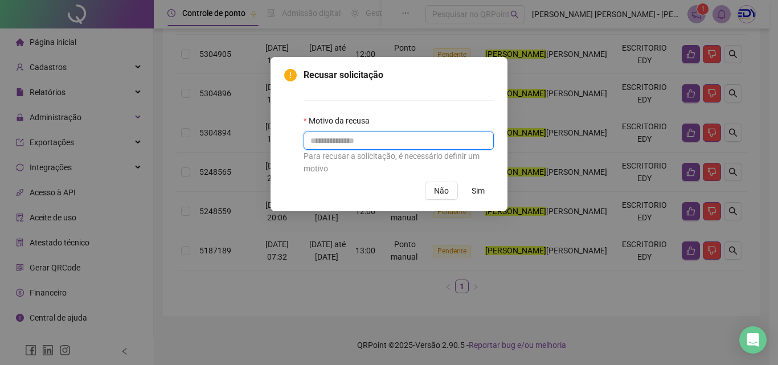
click at [436, 149] on input "text" at bounding box center [398, 140] width 190 height 18
paste input "**********"
type input "**********"
click at [472, 188] on span "Sim" at bounding box center [477, 190] width 13 height 13
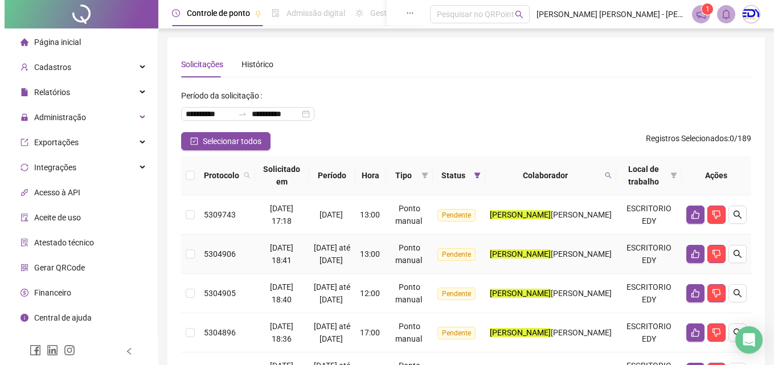
scroll to position [275, 0]
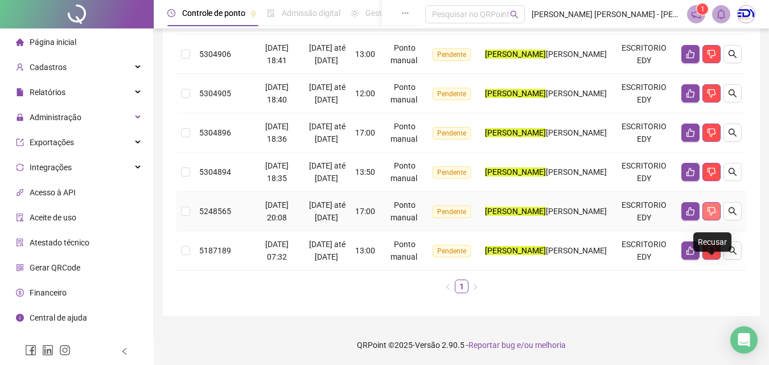
click at [713, 207] on icon "dislike" at bounding box center [711, 211] width 9 height 9
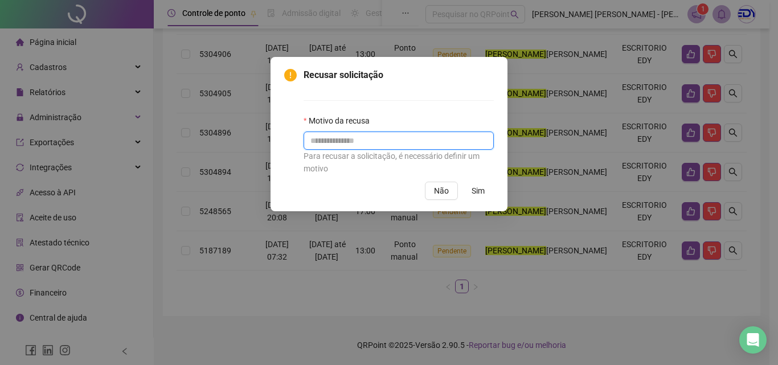
click at [454, 145] on input "text" at bounding box center [398, 140] width 190 height 18
paste input "**********"
type input "**********"
click at [481, 193] on span "Sim" at bounding box center [477, 190] width 13 height 13
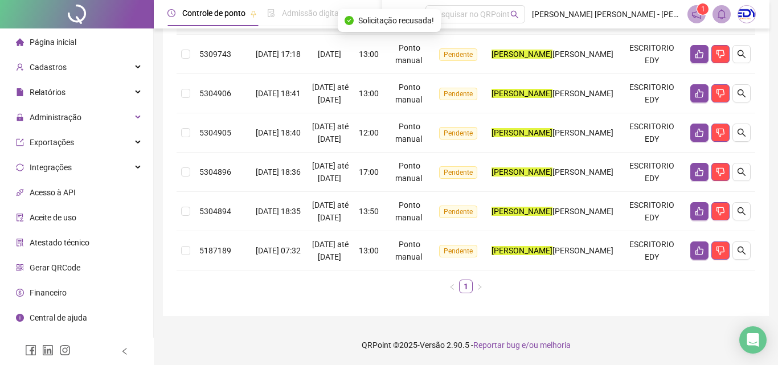
scroll to position [223, 0]
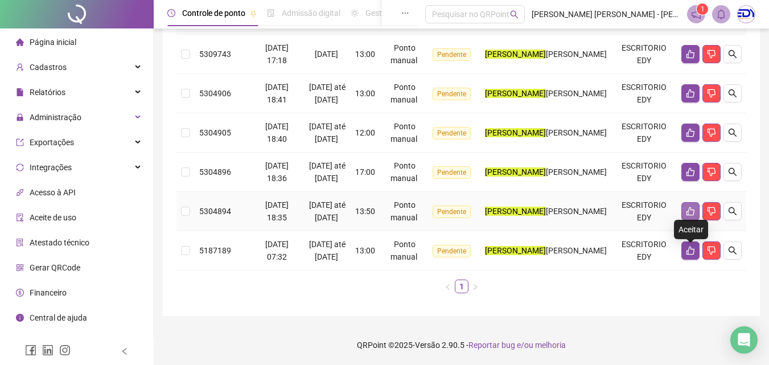
click at [687, 202] on button "button" at bounding box center [690, 211] width 18 height 18
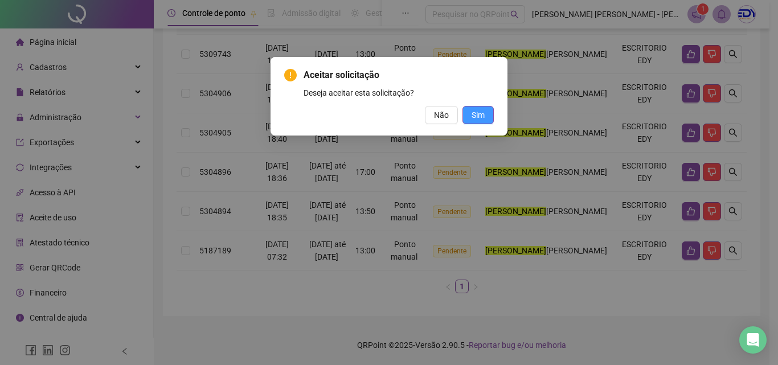
click at [480, 113] on span "Sim" at bounding box center [477, 115] width 13 height 13
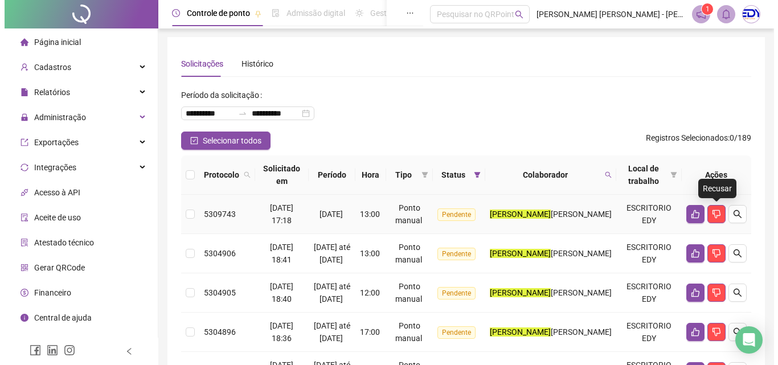
scroll to position [57, 0]
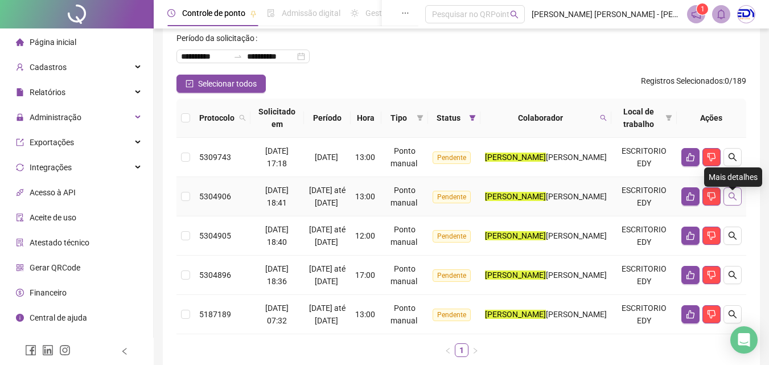
click at [734, 200] on icon "search" at bounding box center [733, 196] width 8 height 8
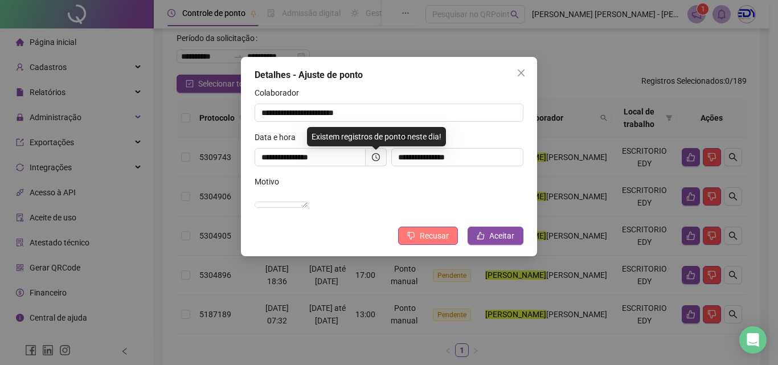
click at [443, 242] on span "Recusar" at bounding box center [434, 235] width 29 height 13
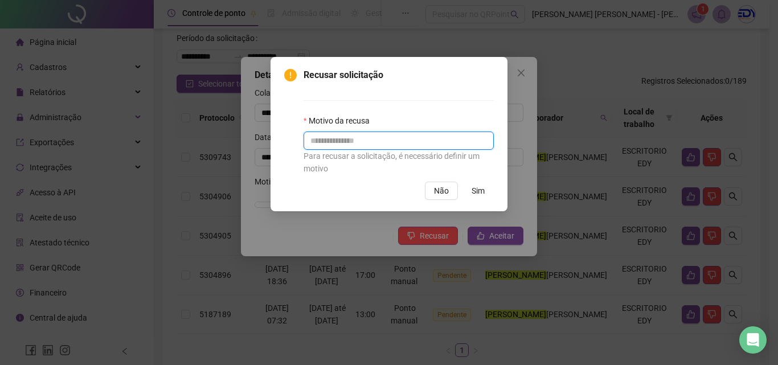
click at [379, 137] on input "text" at bounding box center [398, 140] width 190 height 18
paste input "**********"
type input "**********"
click at [470, 191] on button "Sim" at bounding box center [477, 191] width 31 height 18
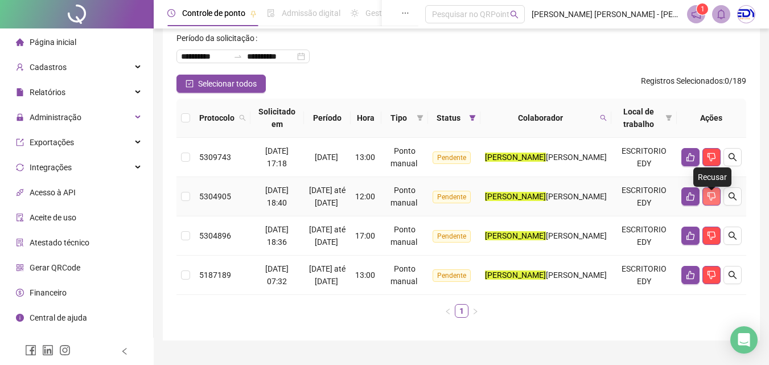
click at [711, 200] on icon "dislike" at bounding box center [711, 196] width 9 height 9
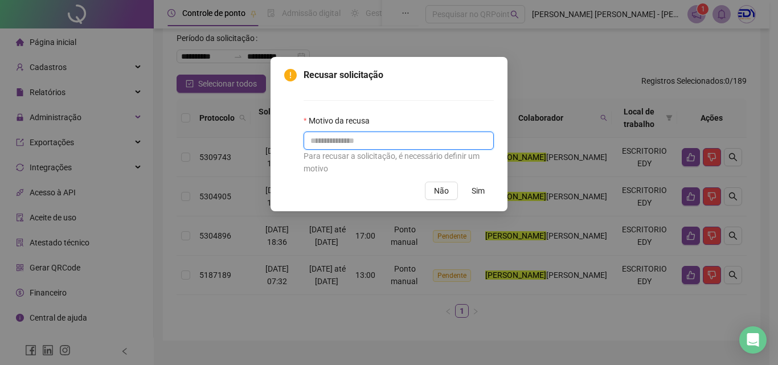
click at [422, 141] on input "text" at bounding box center [398, 140] width 190 height 18
paste input "**********"
type input "**********"
click at [479, 194] on span "Sim" at bounding box center [477, 190] width 13 height 13
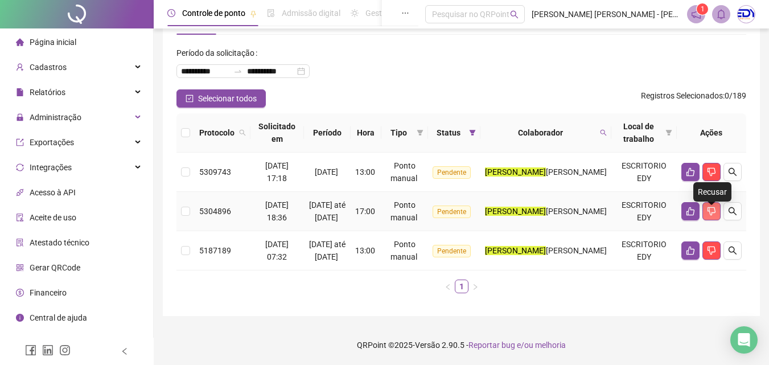
click at [715, 207] on icon "dislike" at bounding box center [711, 211] width 9 height 9
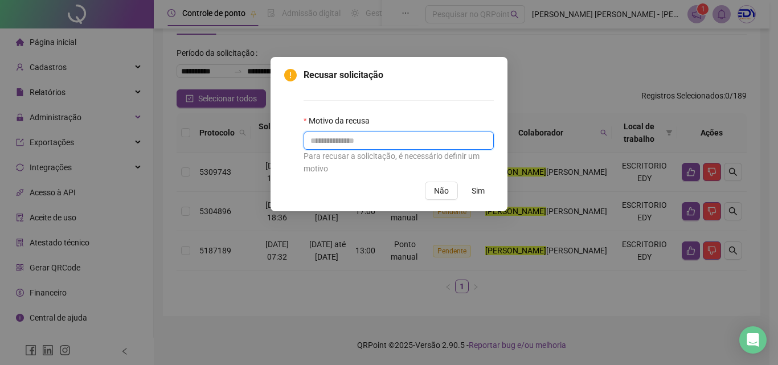
click at [426, 144] on input "text" at bounding box center [398, 140] width 190 height 18
paste input "**********"
type input "**********"
click at [478, 188] on span "Sim" at bounding box center [477, 190] width 13 height 13
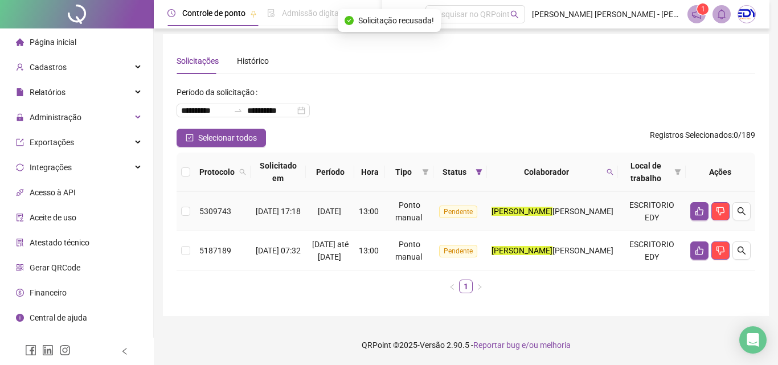
scroll to position [16, 0]
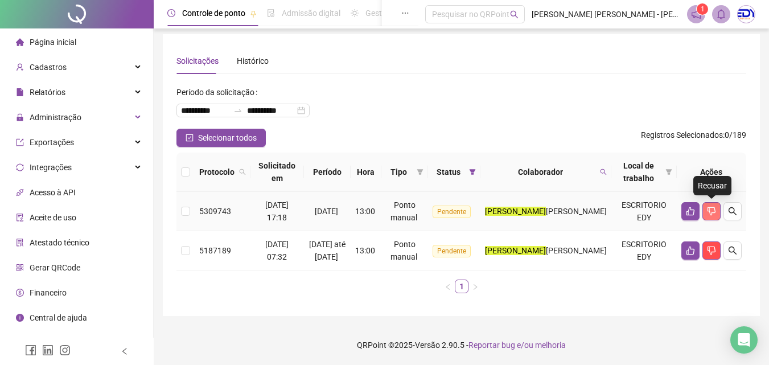
click at [712, 207] on icon "dislike" at bounding box center [711, 211] width 9 height 9
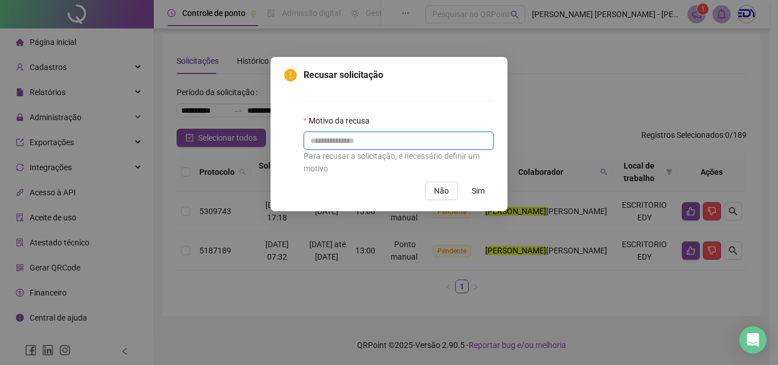
click at [344, 145] on input "text" at bounding box center [398, 140] width 190 height 18
paste input "**********"
type input "**********"
click at [482, 188] on span "Sim" at bounding box center [477, 190] width 13 height 13
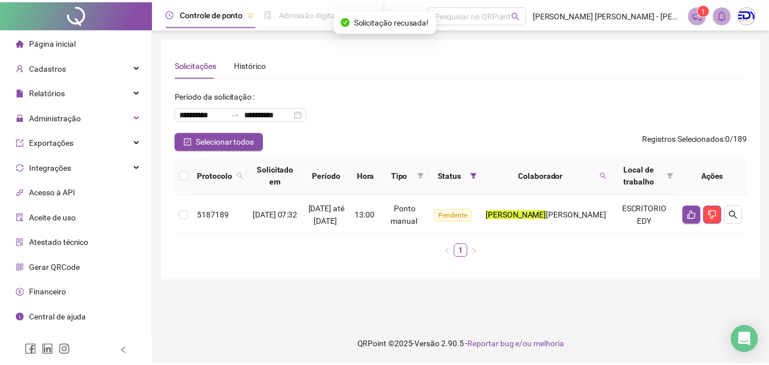
scroll to position [0, 0]
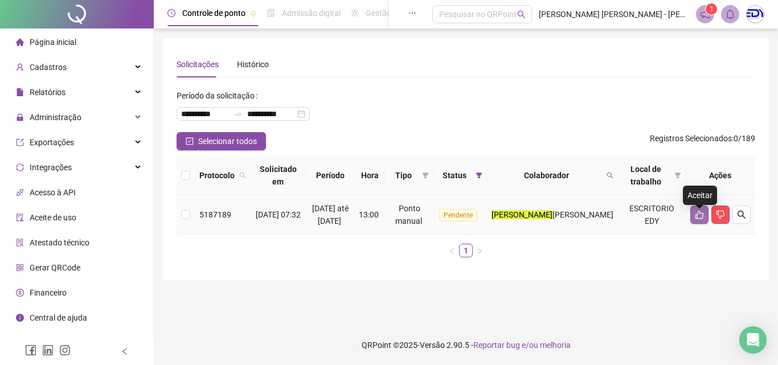
click at [700, 219] on icon "like" at bounding box center [698, 214] width 9 height 9
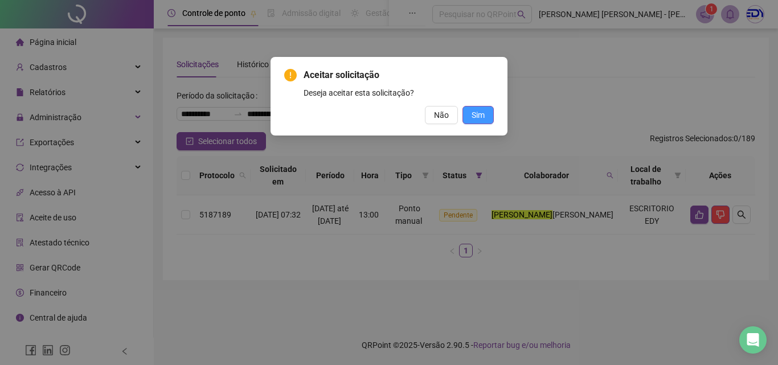
click at [471, 112] on button "Sim" at bounding box center [477, 115] width 31 height 18
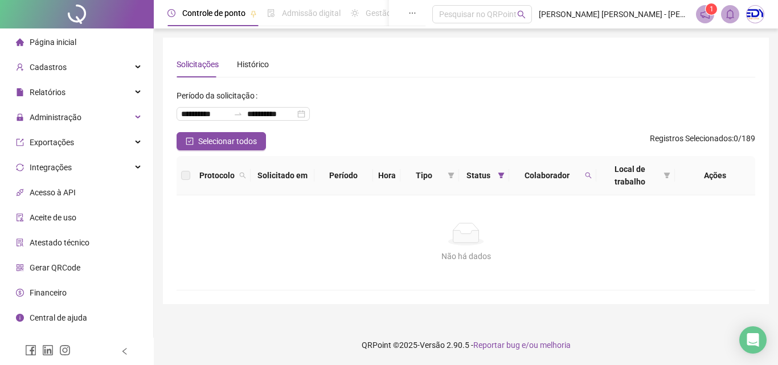
click at [441, 126] on div "**********" at bounding box center [465, 110] width 578 height 46
click at [55, 72] on span "Cadastros" at bounding box center [48, 67] width 37 height 9
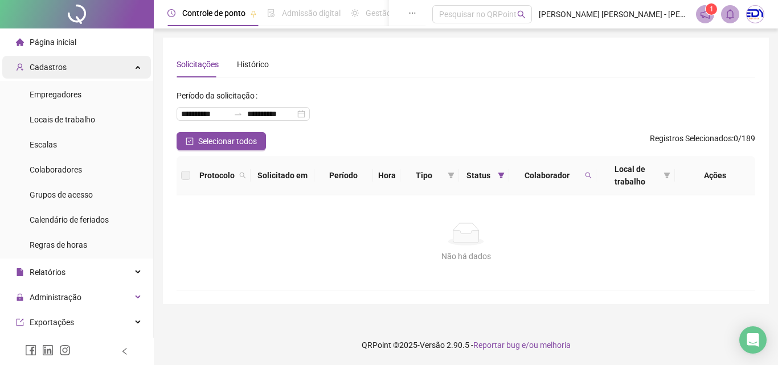
click at [55, 72] on span "Cadastros" at bounding box center [48, 67] width 37 height 9
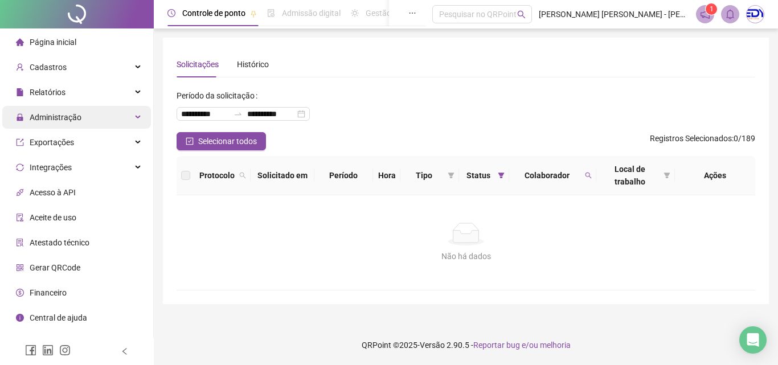
click at [68, 124] on span "Administração" at bounding box center [48, 117] width 65 height 23
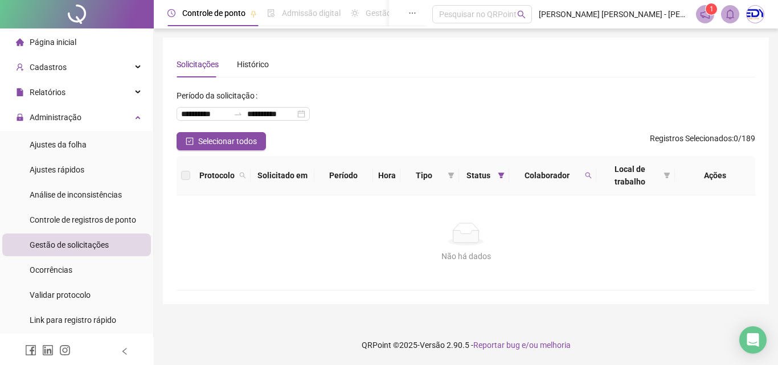
click at [77, 248] on span "Gestão de solicitações" at bounding box center [69, 244] width 79 height 9
drag, startPoint x: 77, startPoint y: 248, endPoint x: 97, endPoint y: 237, distance: 22.2
click at [75, 248] on span "Gestão de solicitações" at bounding box center [69, 244] width 79 height 9
click at [224, 115] on input "**********" at bounding box center [205, 114] width 48 height 13
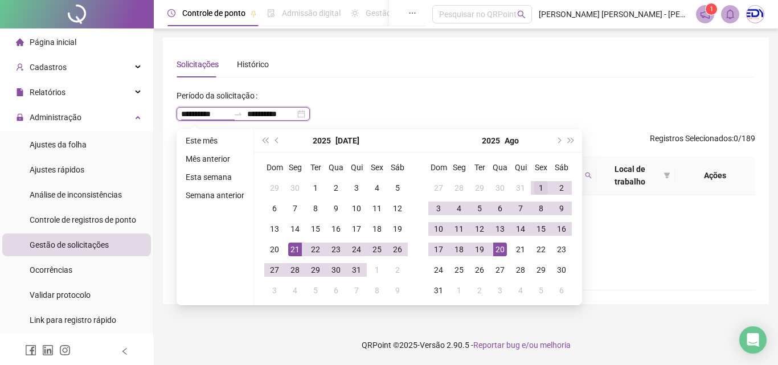
type input "**********"
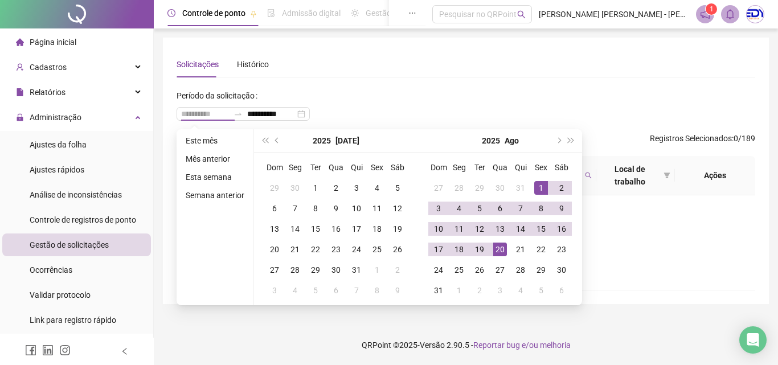
click at [540, 184] on div "1" at bounding box center [541, 188] width 14 height 14
type input "**********"
click at [505, 251] on td "20" at bounding box center [500, 249] width 20 height 20
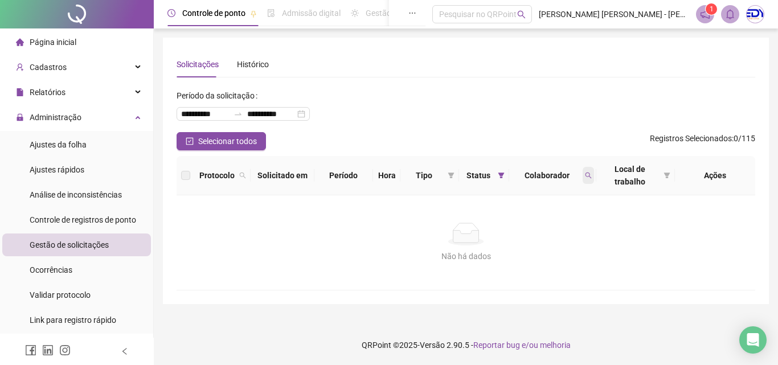
click at [588, 177] on icon "search" at bounding box center [588, 175] width 7 height 7
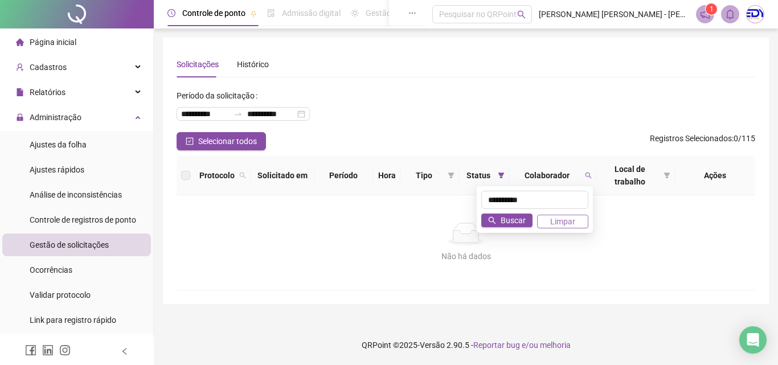
click at [552, 218] on span "Limpar" at bounding box center [562, 221] width 25 height 13
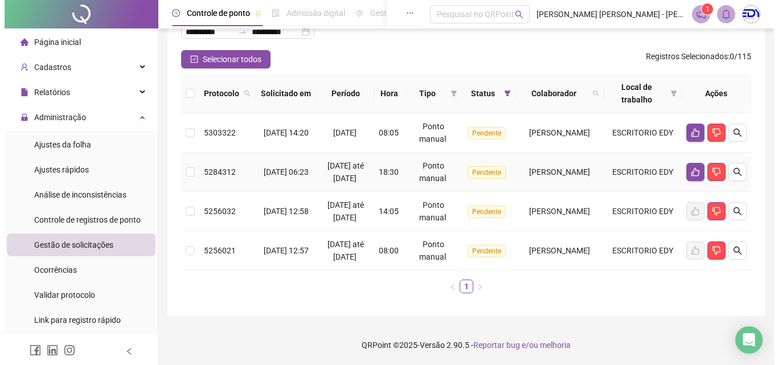
scroll to position [120, 0]
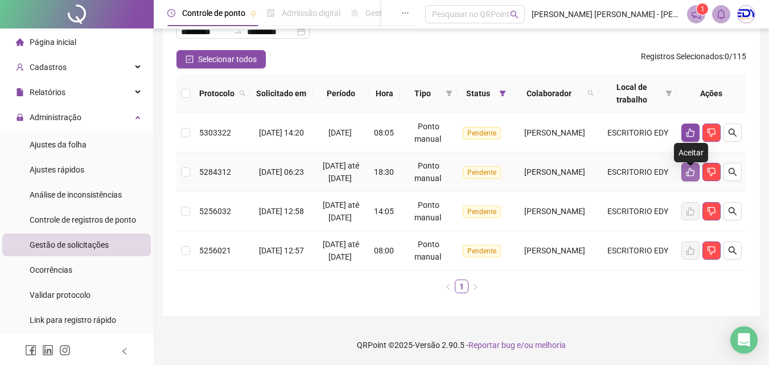
click at [695, 163] on button "button" at bounding box center [690, 172] width 18 height 18
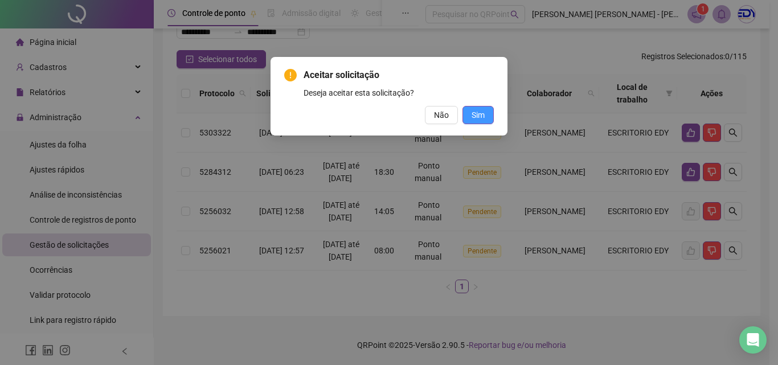
click at [485, 112] on button "Sim" at bounding box center [477, 115] width 31 height 18
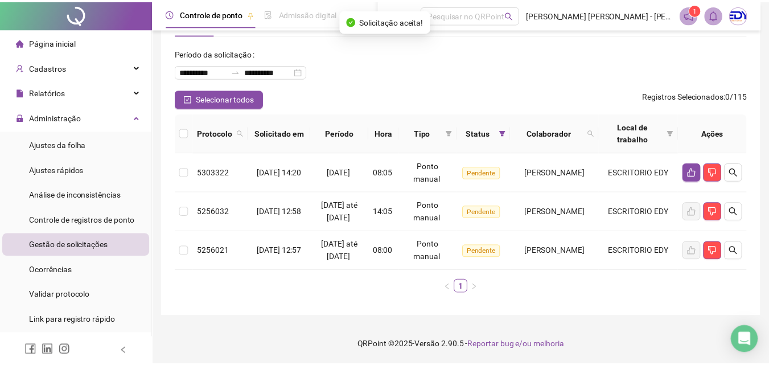
scroll to position [68, 0]
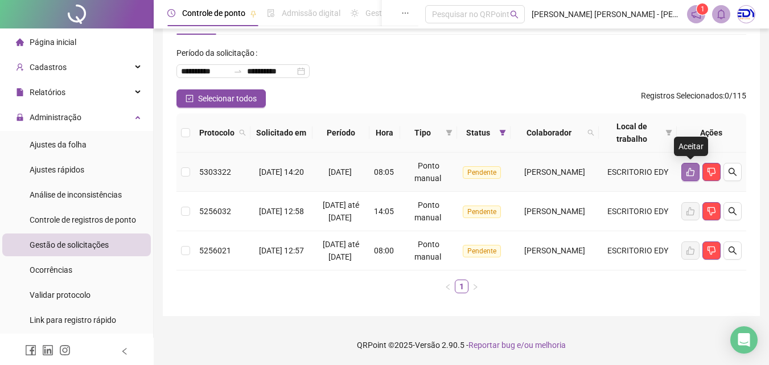
click at [695, 163] on button "button" at bounding box center [690, 172] width 18 height 18
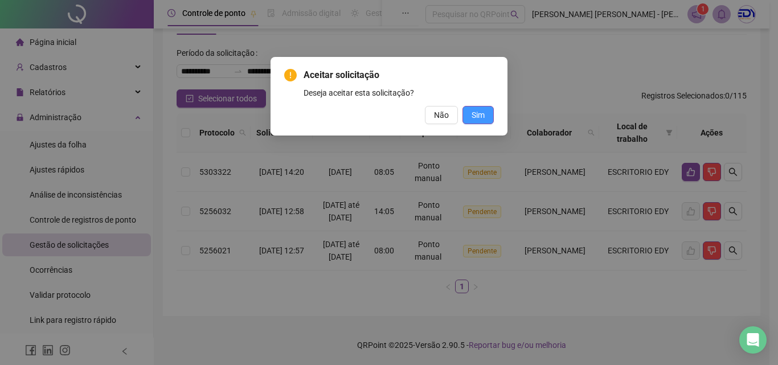
click at [483, 112] on span "Sim" at bounding box center [477, 115] width 13 height 13
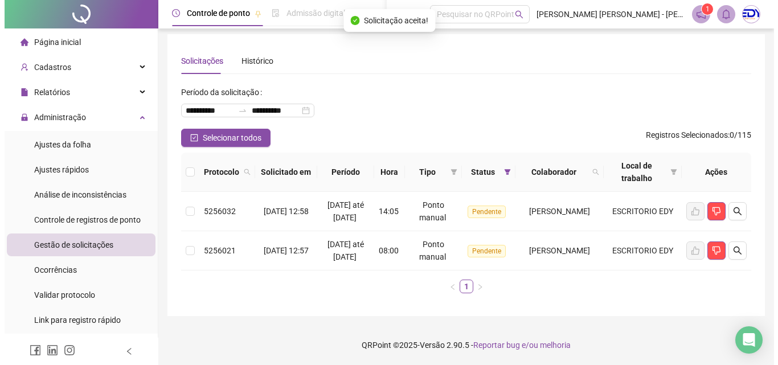
scroll to position [28, 0]
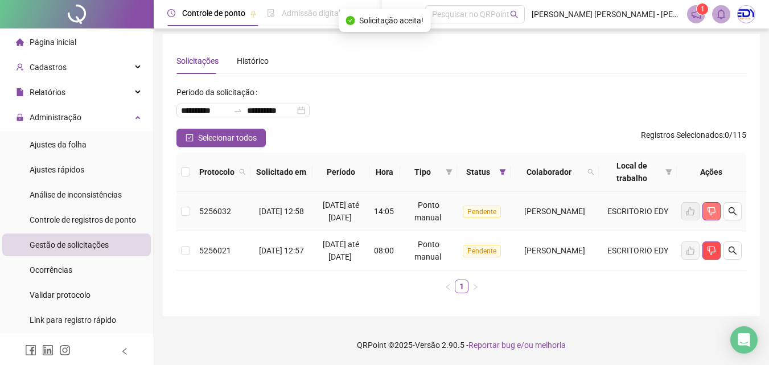
click at [718, 202] on button "button" at bounding box center [711, 211] width 18 height 18
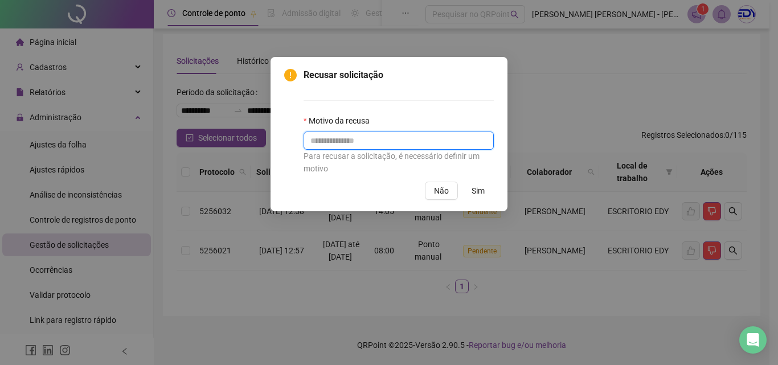
click at [405, 149] on input "text" at bounding box center [398, 140] width 190 height 18
click at [393, 145] on input "text" at bounding box center [398, 140] width 190 height 18
drag, startPoint x: 393, startPoint y: 145, endPoint x: 301, endPoint y: 135, distance: 93.3
click at [301, 135] on div "**********" at bounding box center [388, 121] width 209 height 106
type input "**********"
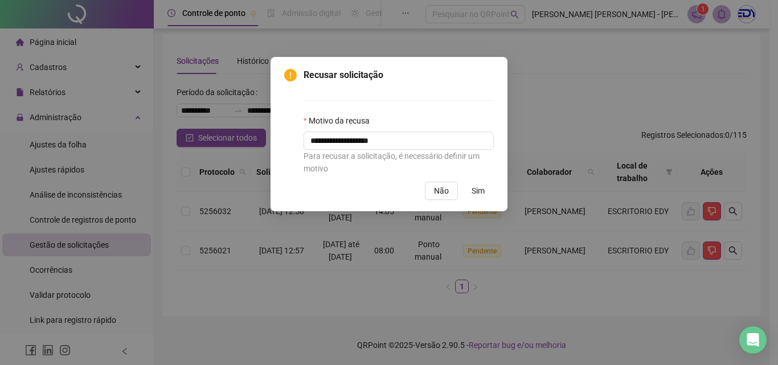
click at [482, 191] on span "Sim" at bounding box center [477, 190] width 13 height 13
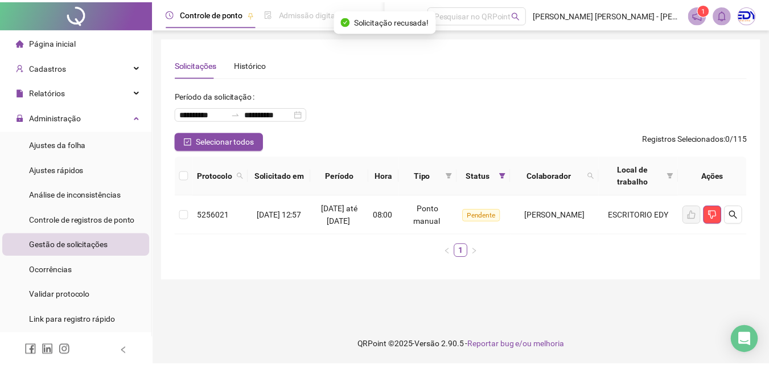
scroll to position [0, 0]
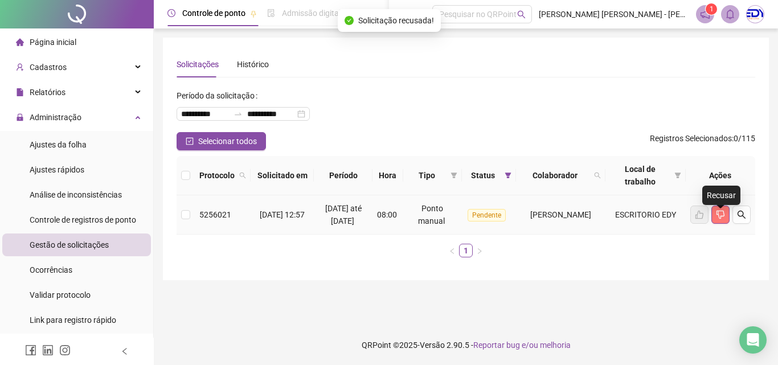
click at [722, 219] on icon "dislike" at bounding box center [719, 214] width 9 height 9
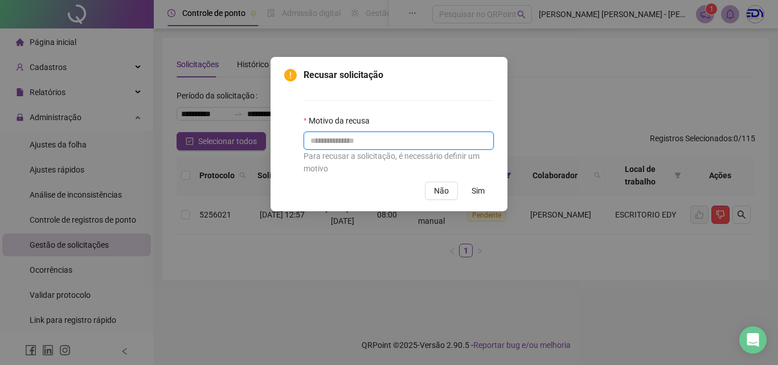
click at [372, 136] on input "text" at bounding box center [398, 140] width 190 height 18
paste input "**********"
type input "**********"
click at [481, 193] on span "Sim" at bounding box center [477, 190] width 13 height 13
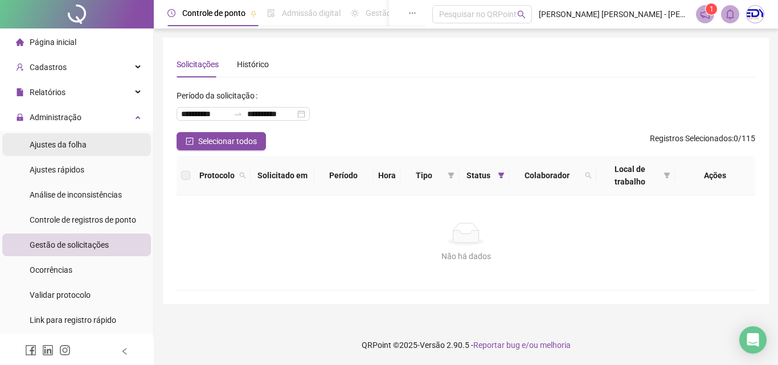
click at [71, 147] on span "Ajustes da folha" at bounding box center [58, 144] width 57 height 9
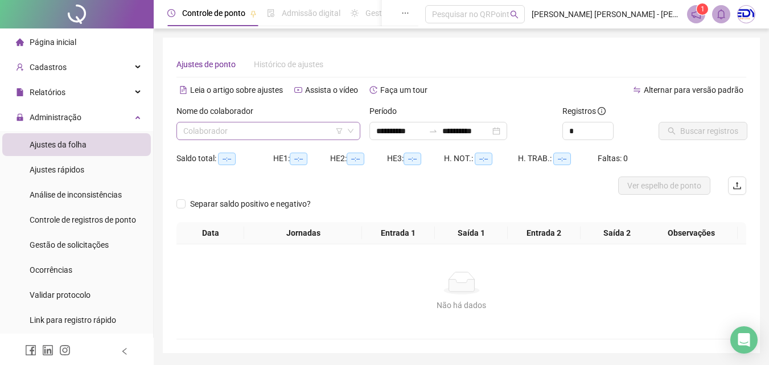
click at [244, 130] on input "search" at bounding box center [263, 130] width 160 height 17
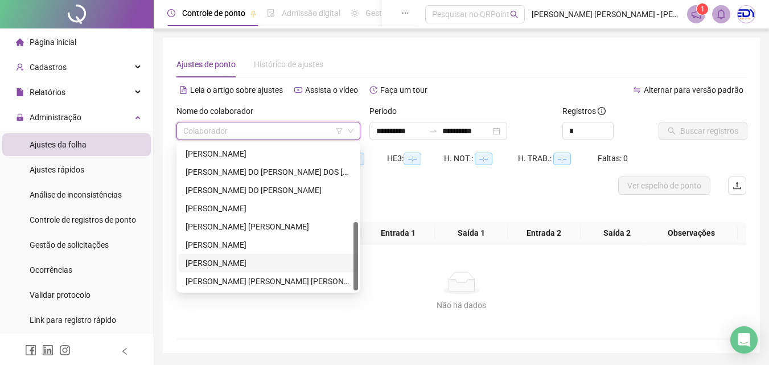
scroll to position [37, 0]
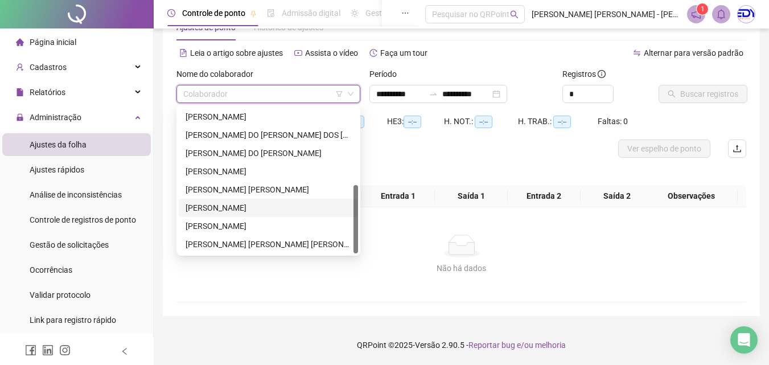
click at [229, 201] on div "[PERSON_NAME]" at bounding box center [268, 208] width 179 height 18
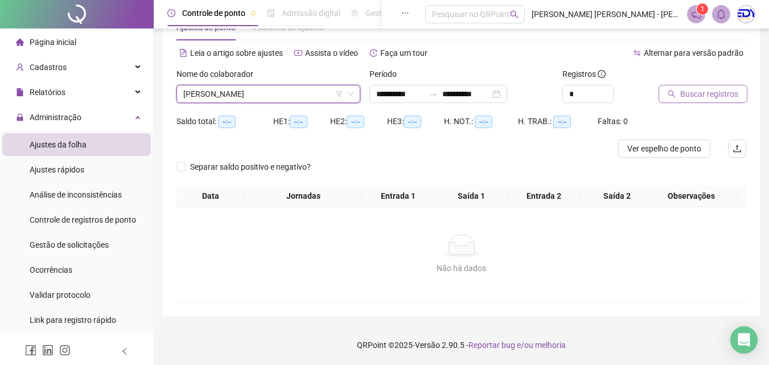
click at [704, 93] on span "Buscar registros" at bounding box center [709, 94] width 58 height 13
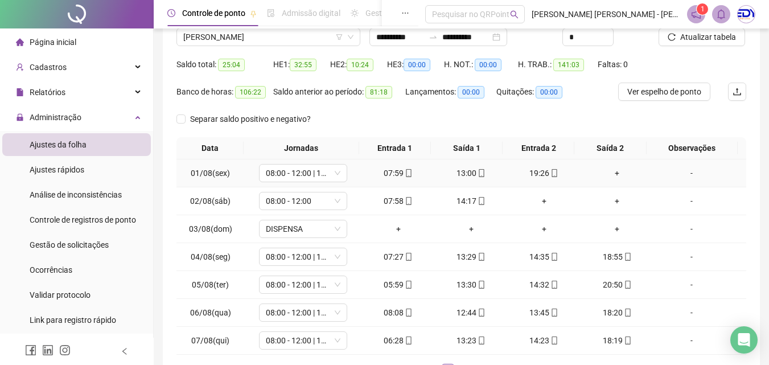
scroll to position [151, 0]
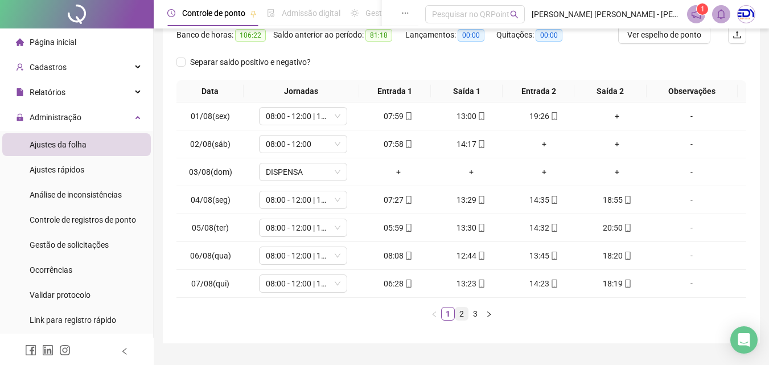
click at [462, 315] on link "2" at bounding box center [461, 313] width 13 height 13
click at [474, 313] on link "3" at bounding box center [475, 313] width 13 height 13
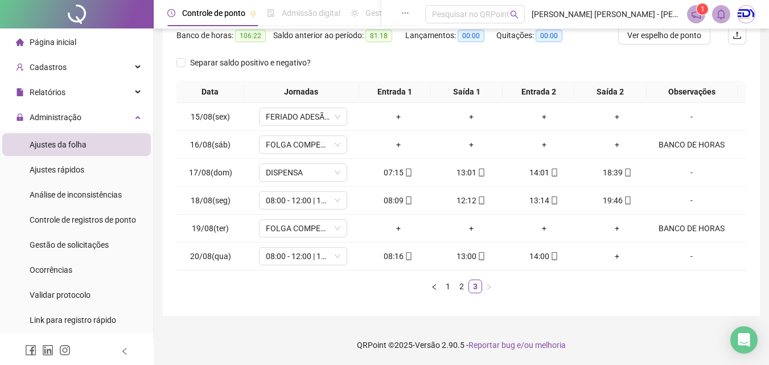
scroll to position [0, 0]
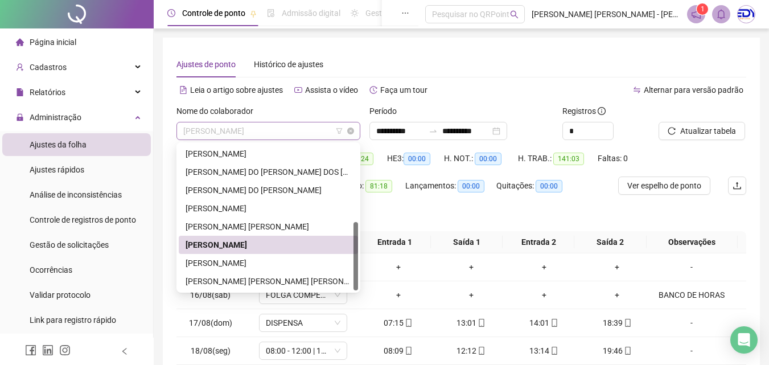
click at [316, 126] on span "[PERSON_NAME]" at bounding box center [268, 130] width 170 height 17
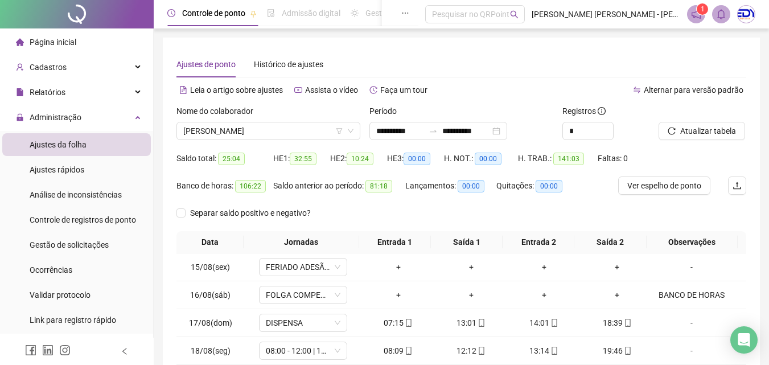
click at [373, 57] on div "Ajustes de ponto Histórico de ajustes" at bounding box center [461, 64] width 570 height 26
